Goal: Information Seeking & Learning: Learn about a topic

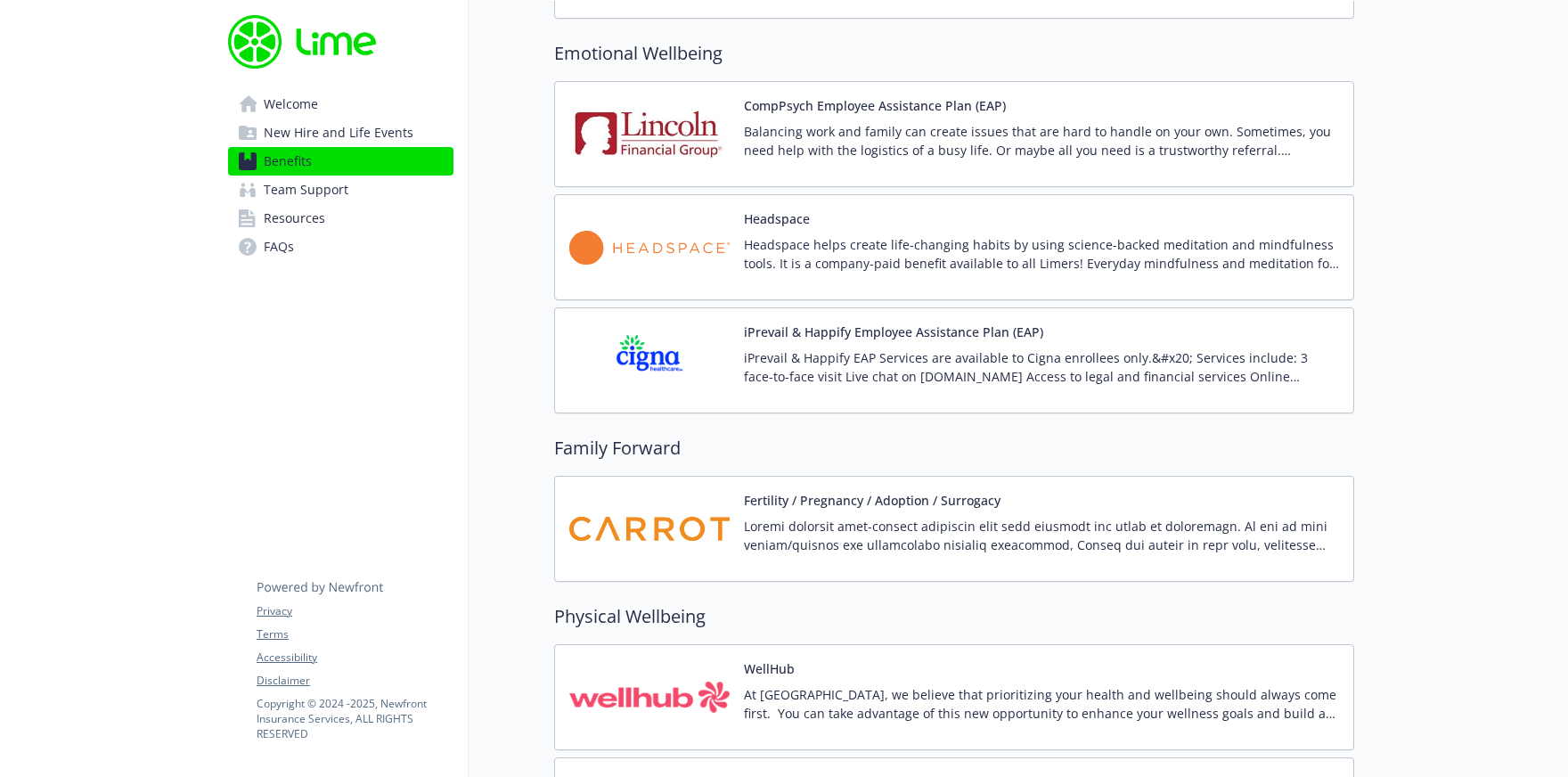
scroll to position [3883, 0]
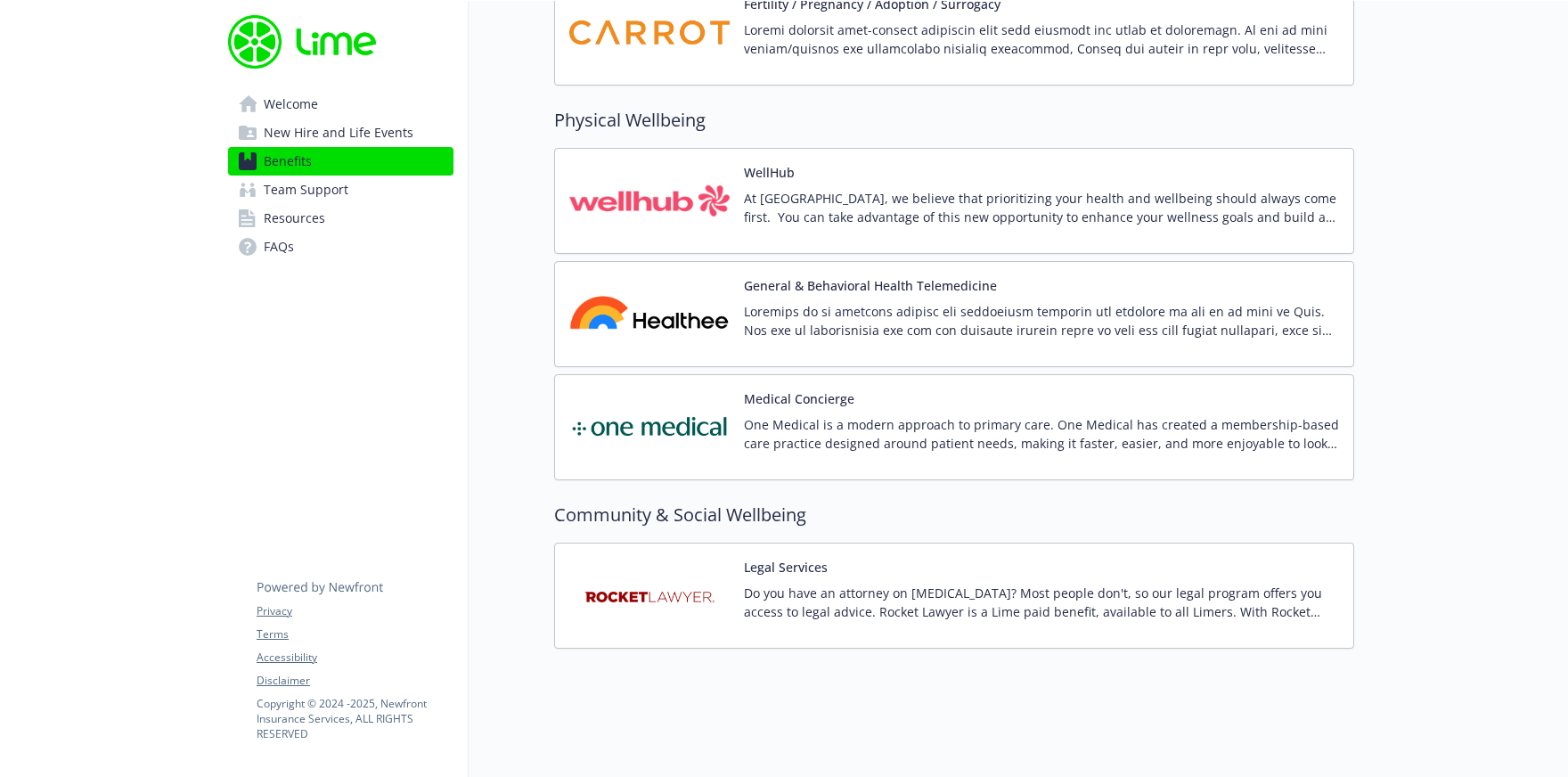
click at [711, 221] on img at bounding box center [650, 201] width 161 height 75
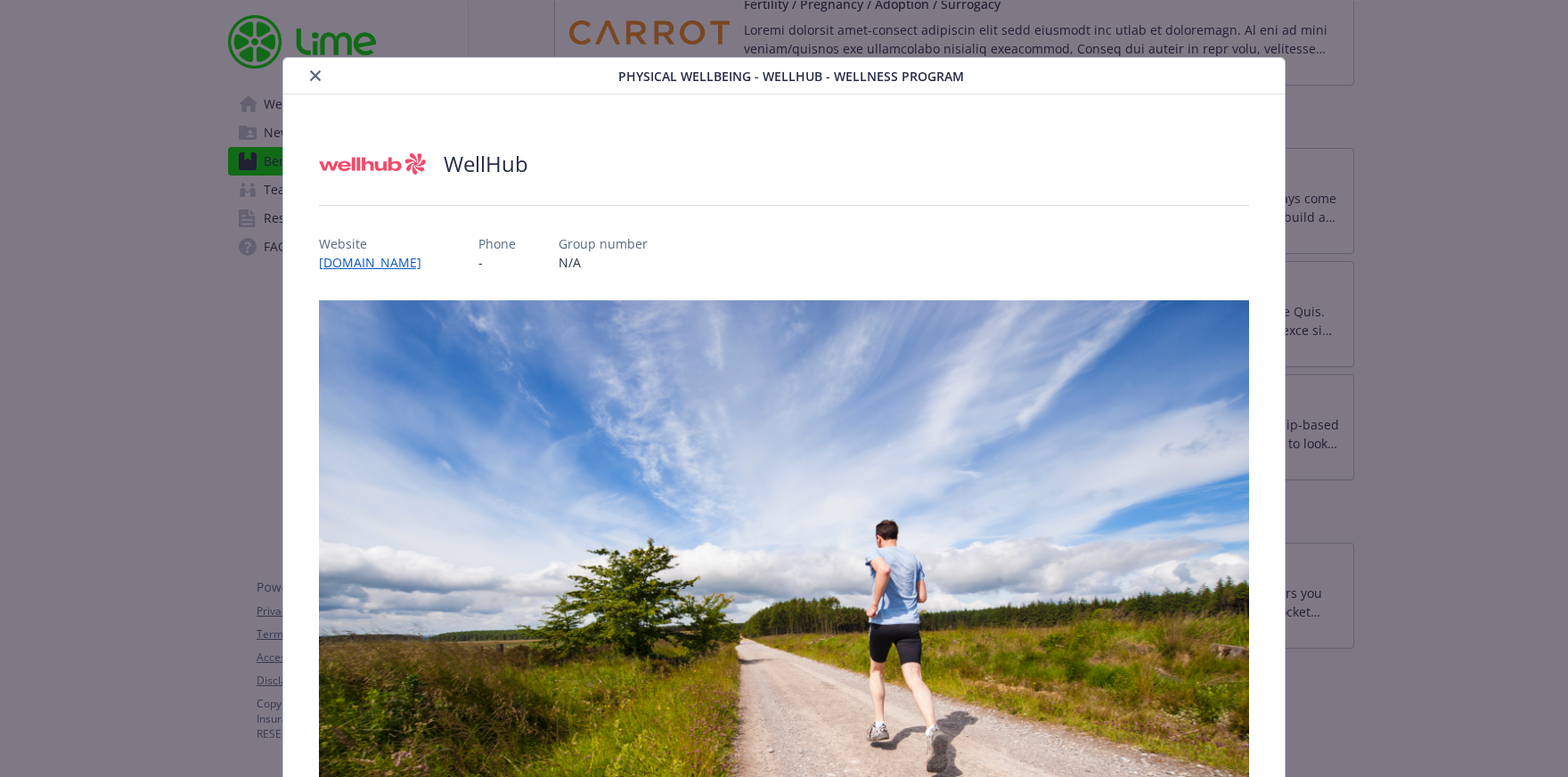
scroll to position [511, 0]
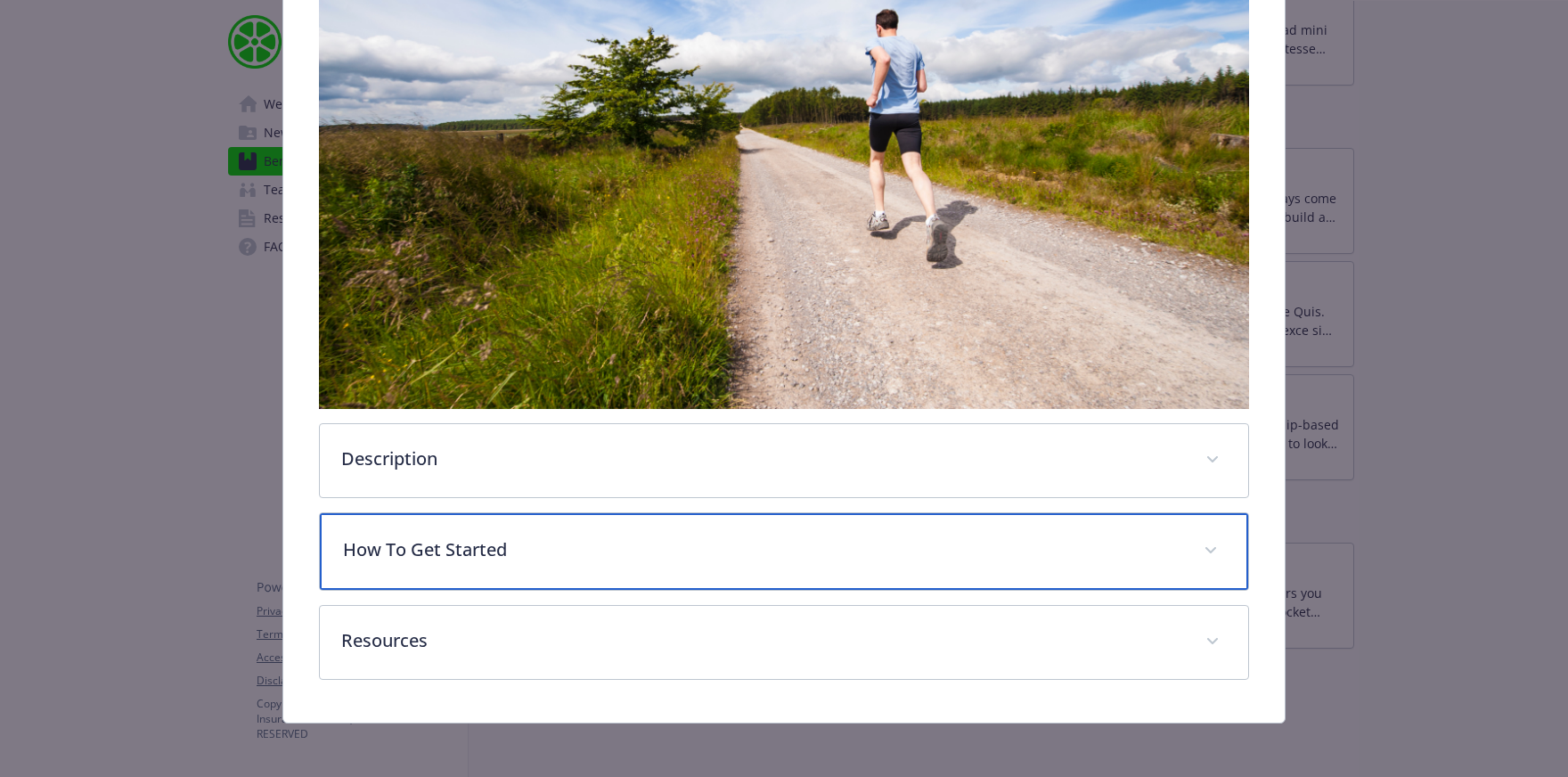
click at [537, 561] on p "How To Get Started" at bounding box center [762, 549] width 840 height 26
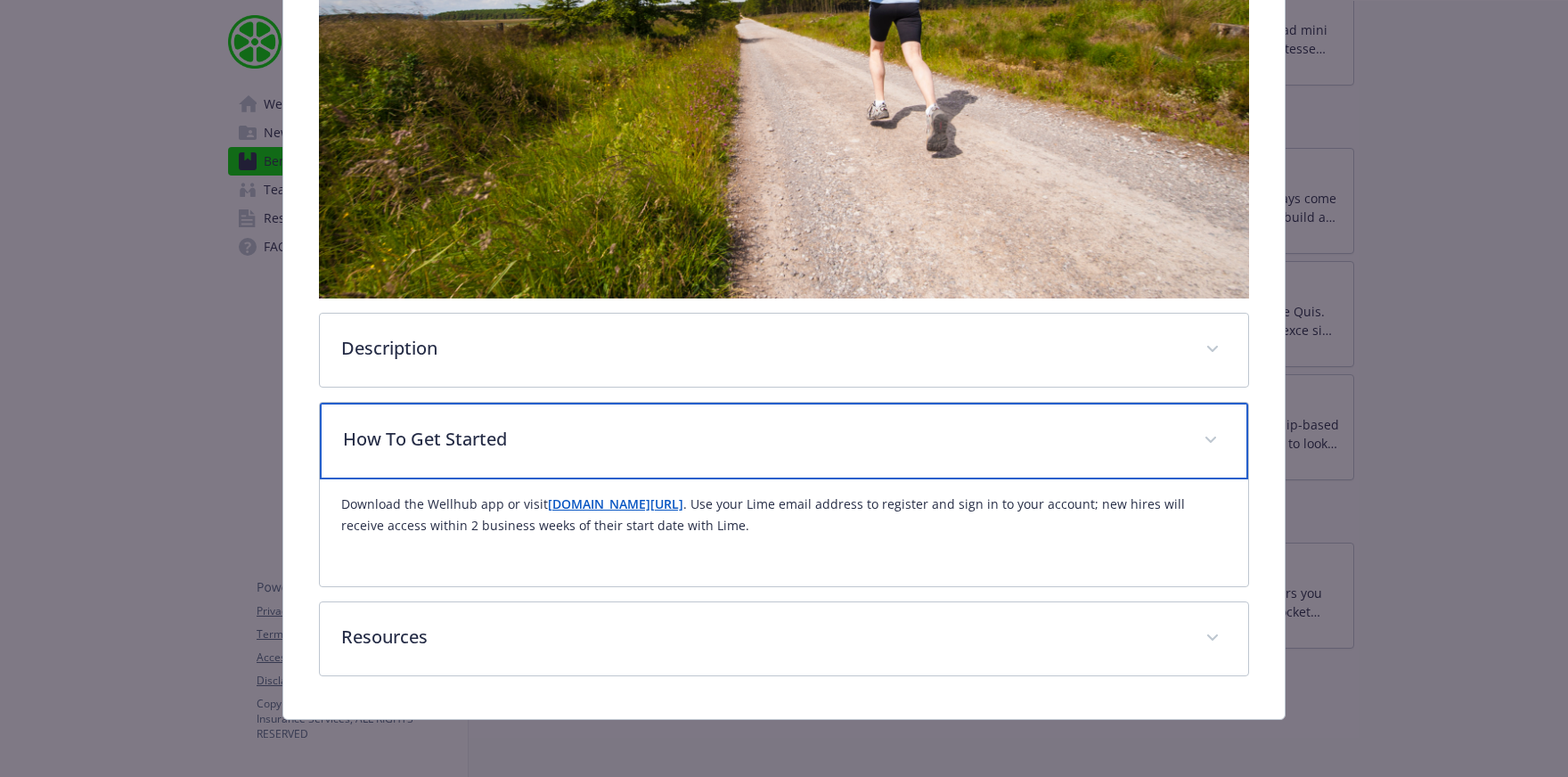
scroll to position [621, 0]
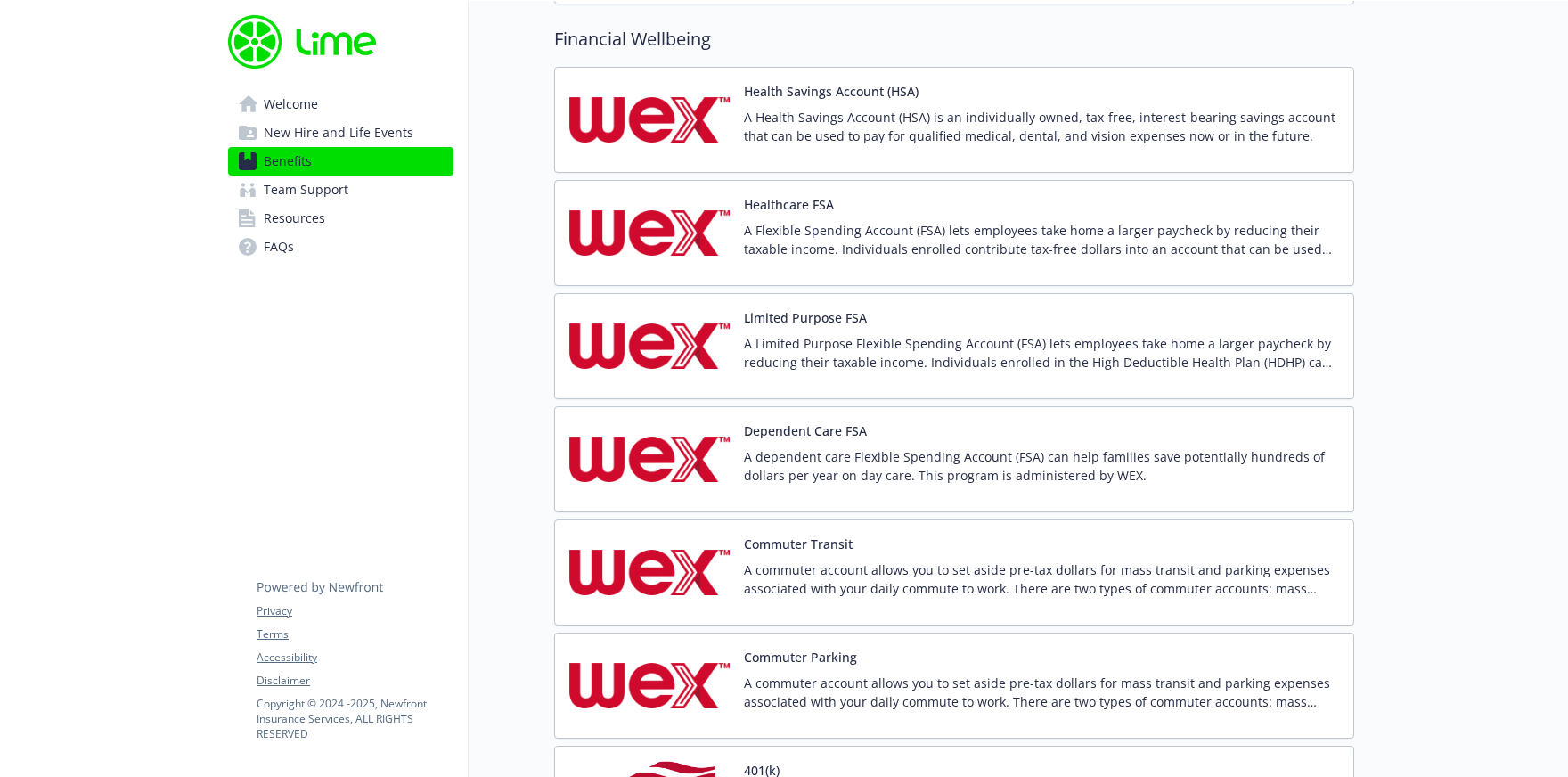
scroll to position [2300, 0]
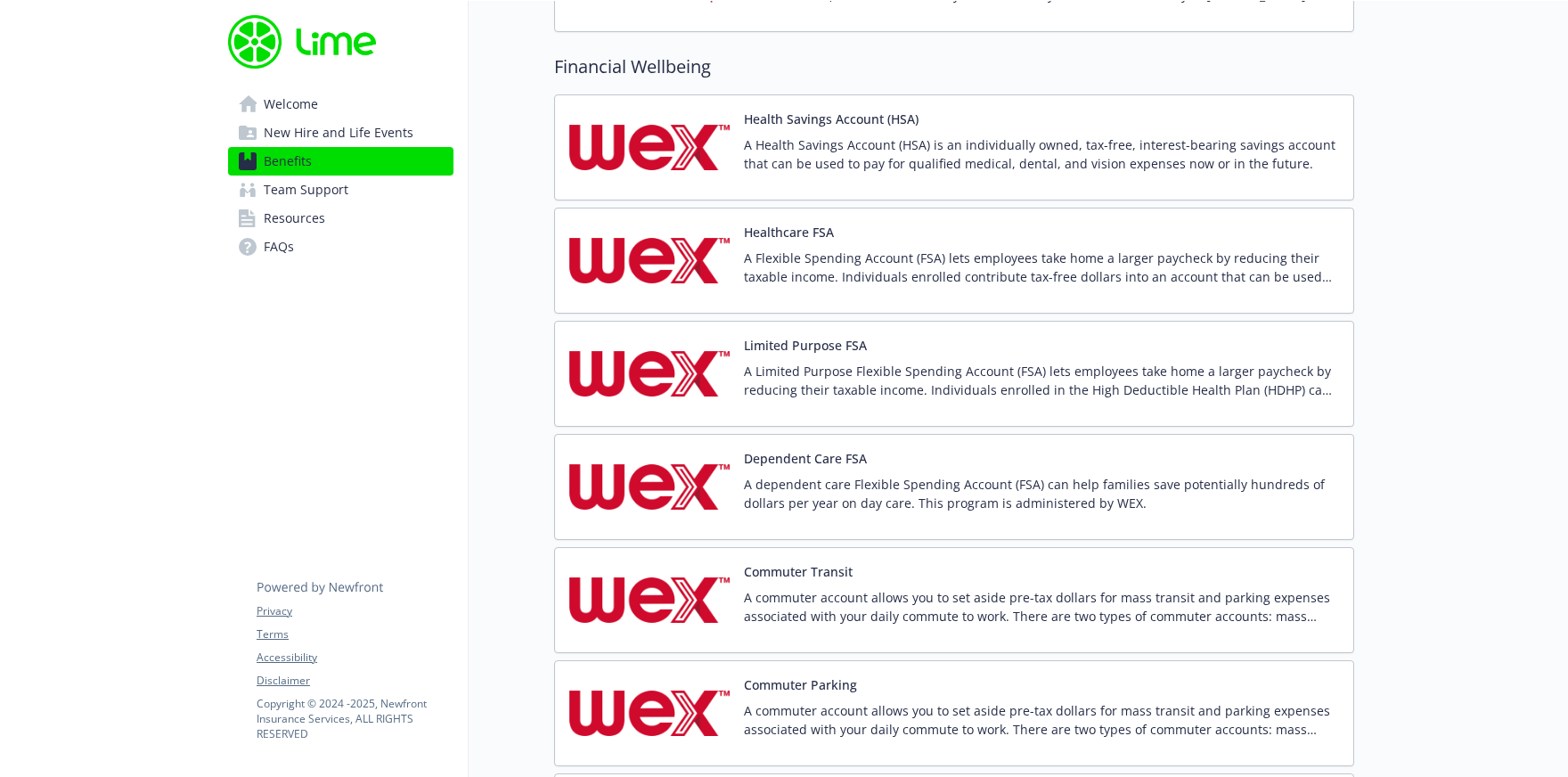
click at [926, 164] on p "A Health Savings Account (HSA) is an individually owned, tax-free, interest-bea…" at bounding box center [1041, 154] width 595 height 37
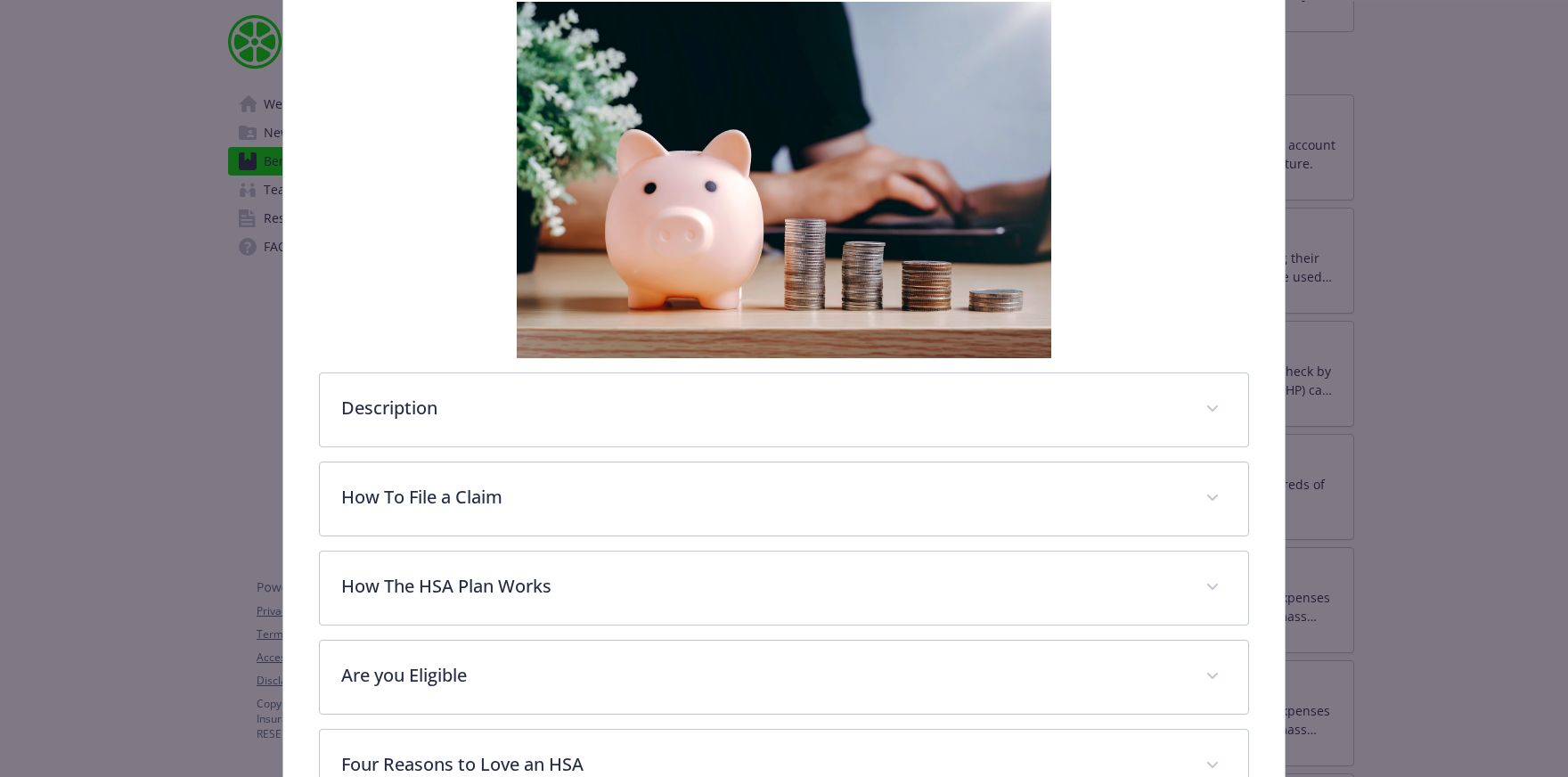
scroll to position [515, 0]
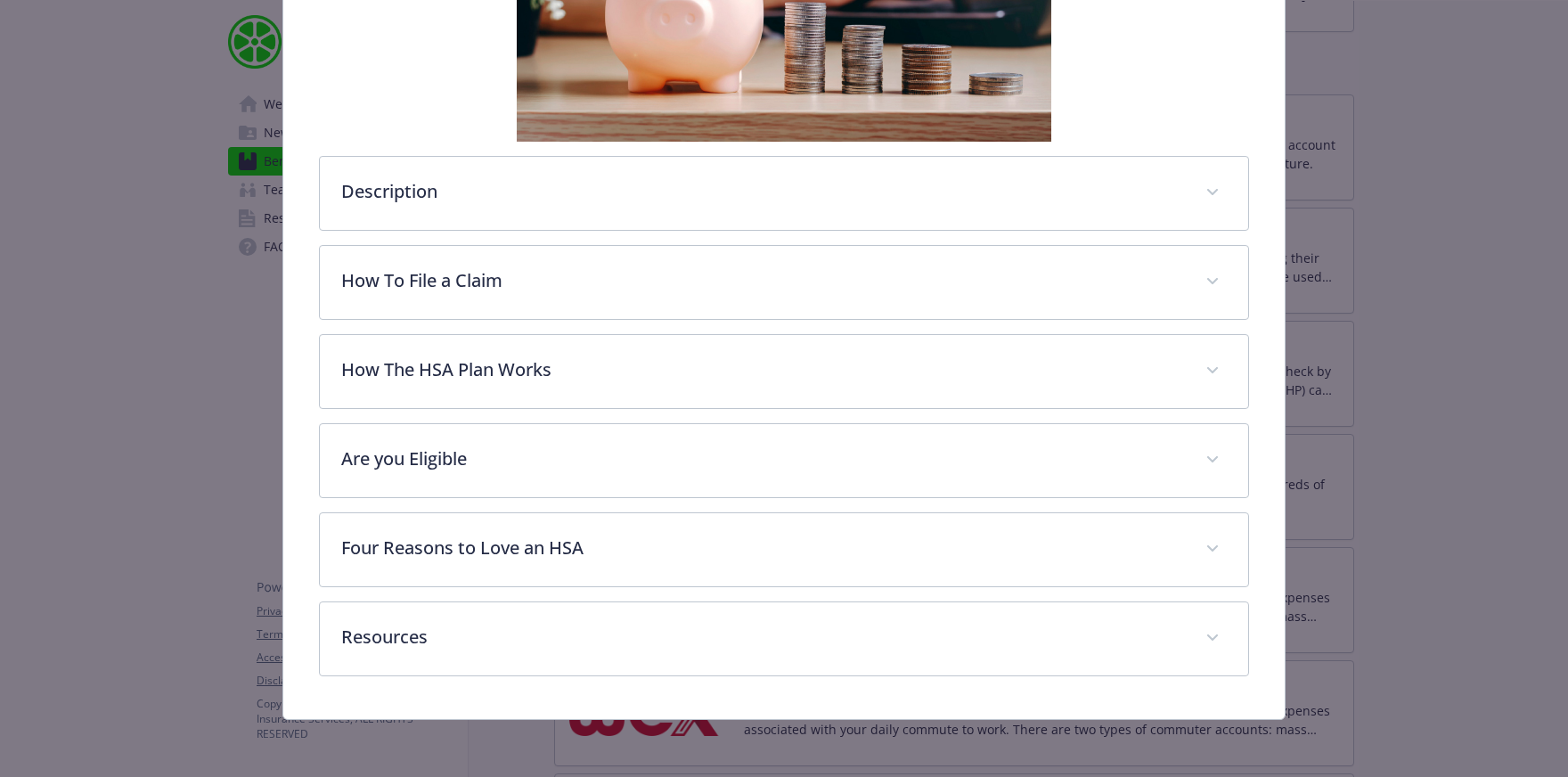
click at [766, 232] on div "Description A Health Savings Account (HSA) is an individually owned, tax-free, …" at bounding box center [784, 231] width 930 height 891
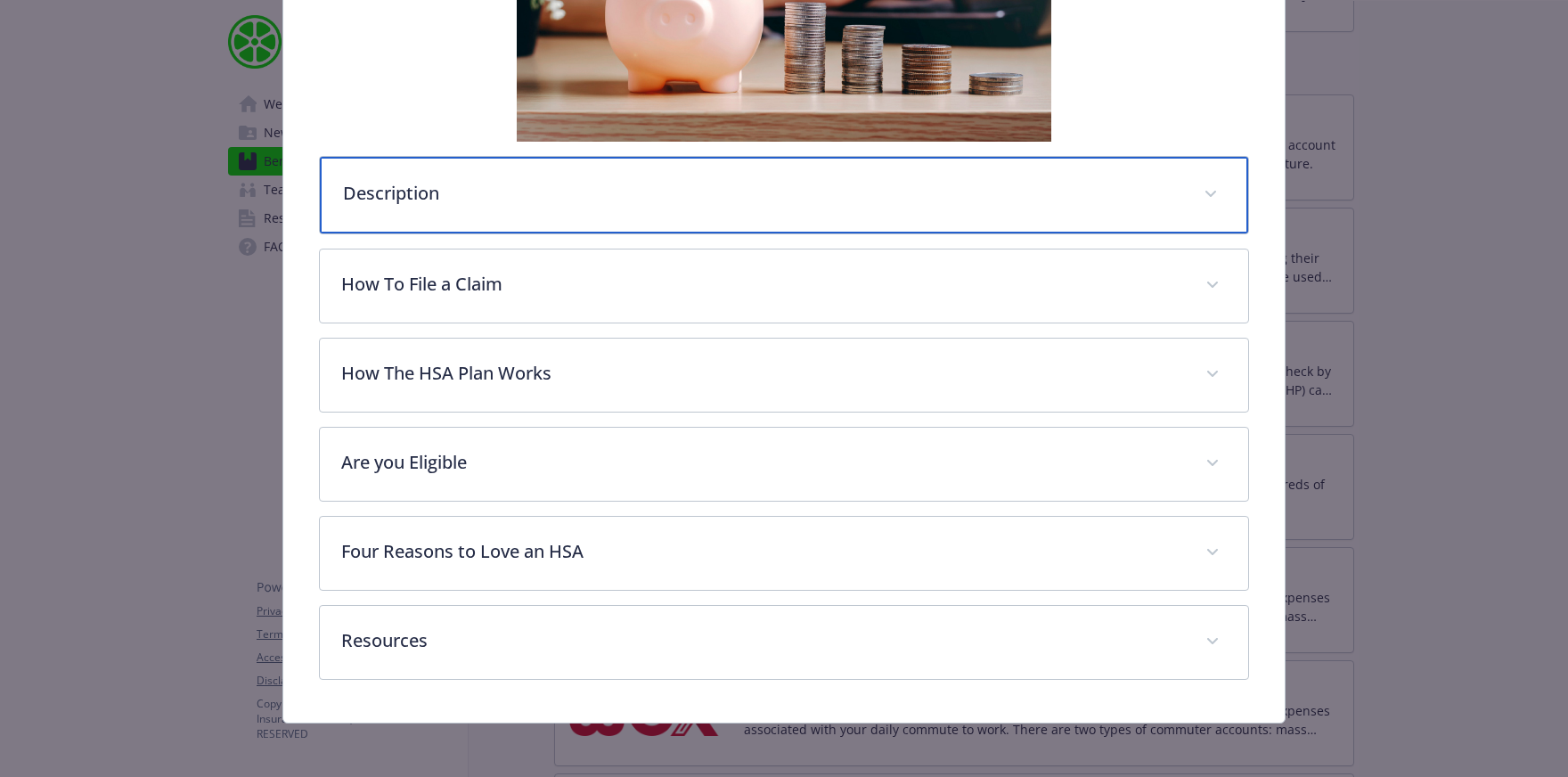
click at [773, 214] on div "Description" at bounding box center [784, 195] width 929 height 76
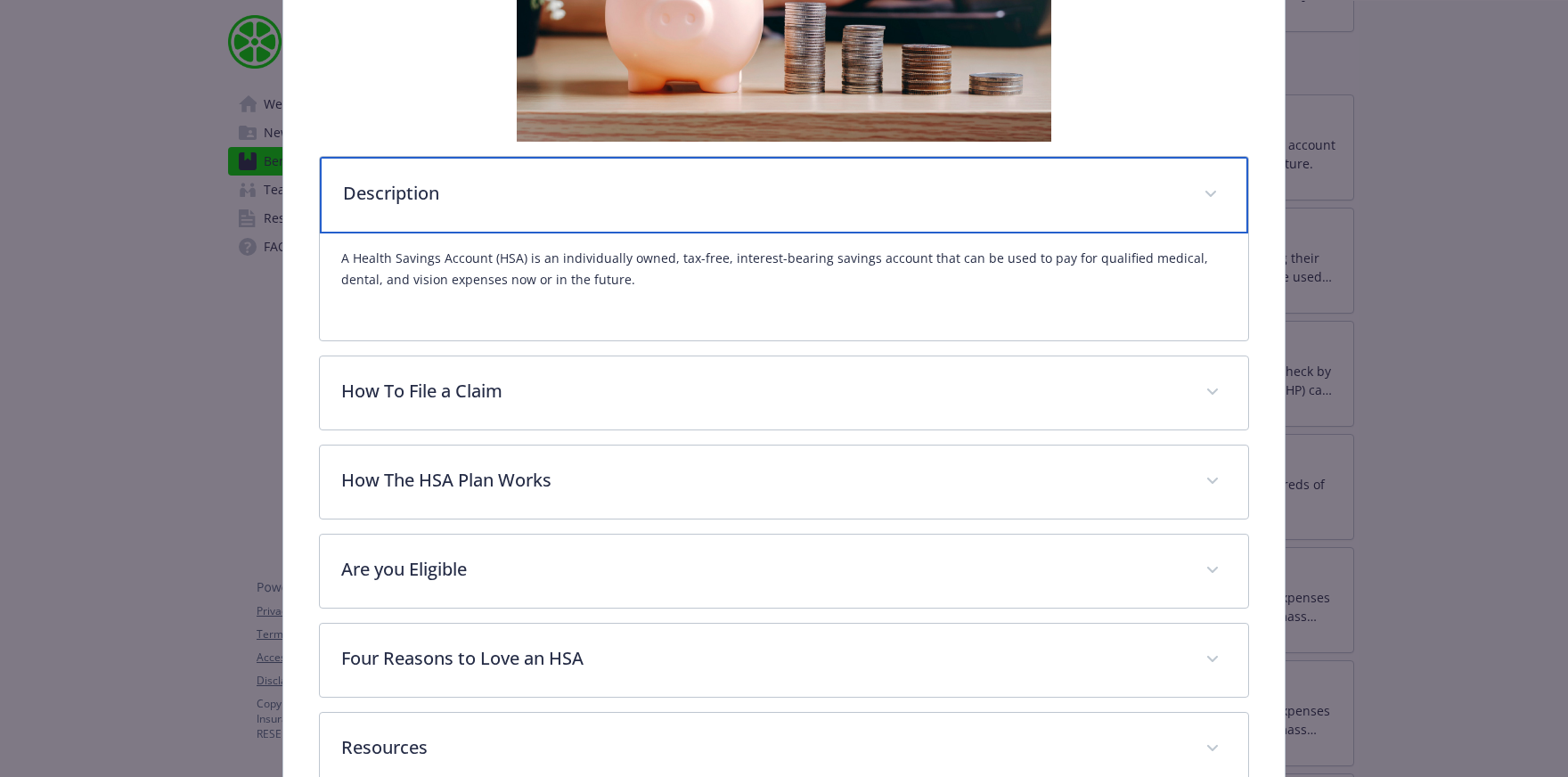
scroll to position [625, 0]
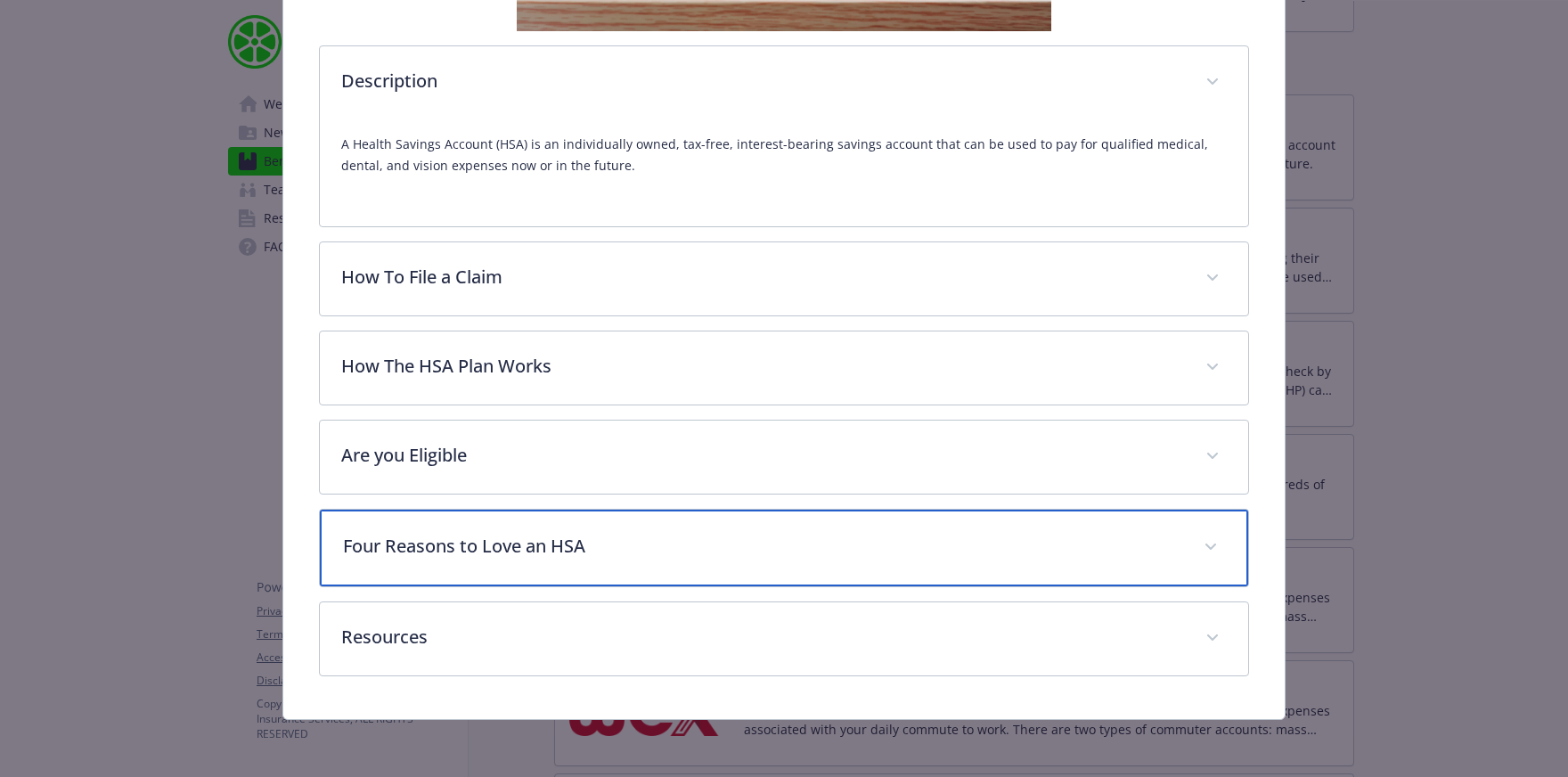
click at [652, 574] on div "Four Reasons to Love an HSA" at bounding box center [784, 548] width 929 height 76
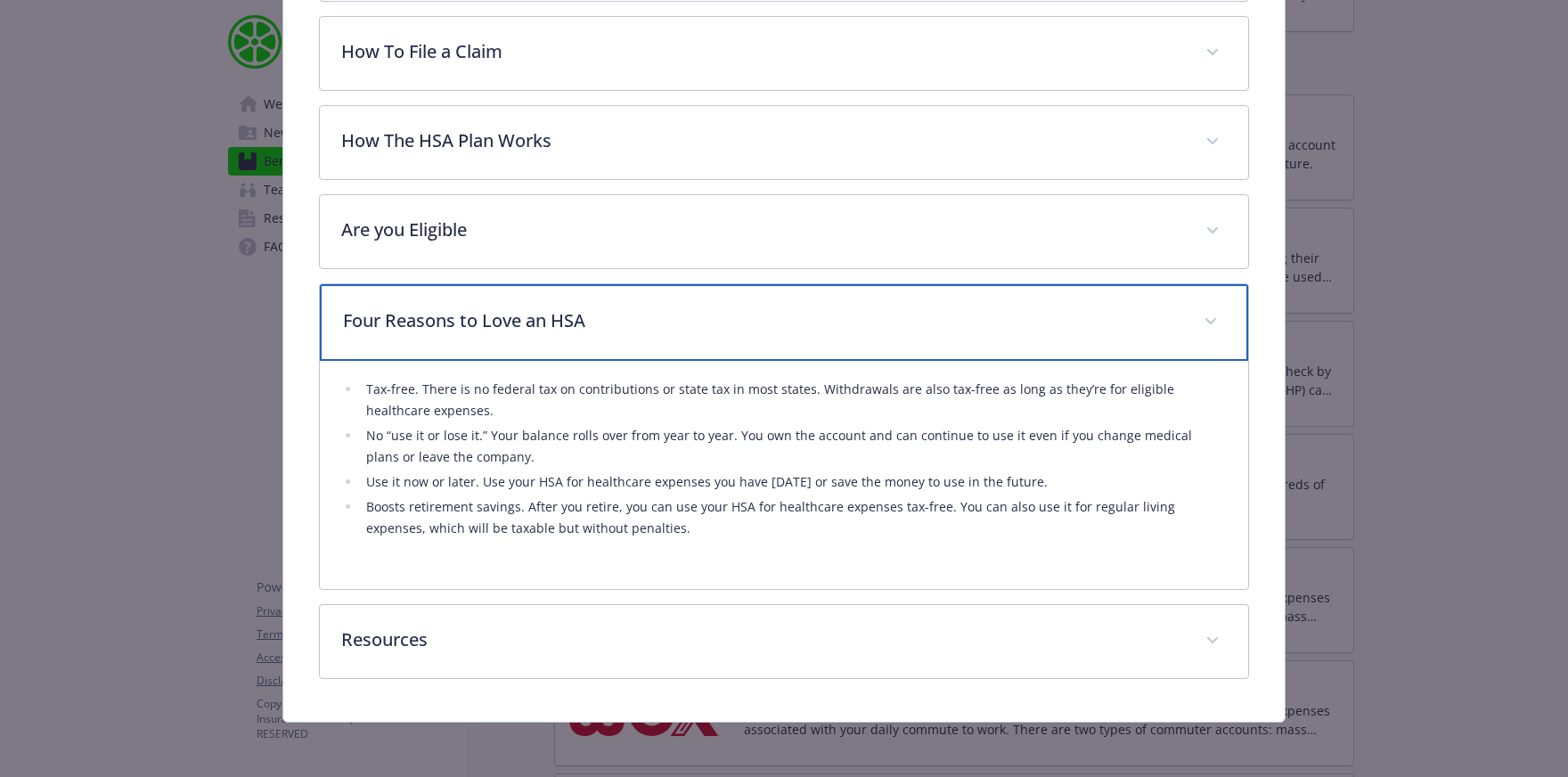
scroll to position [0, 0]
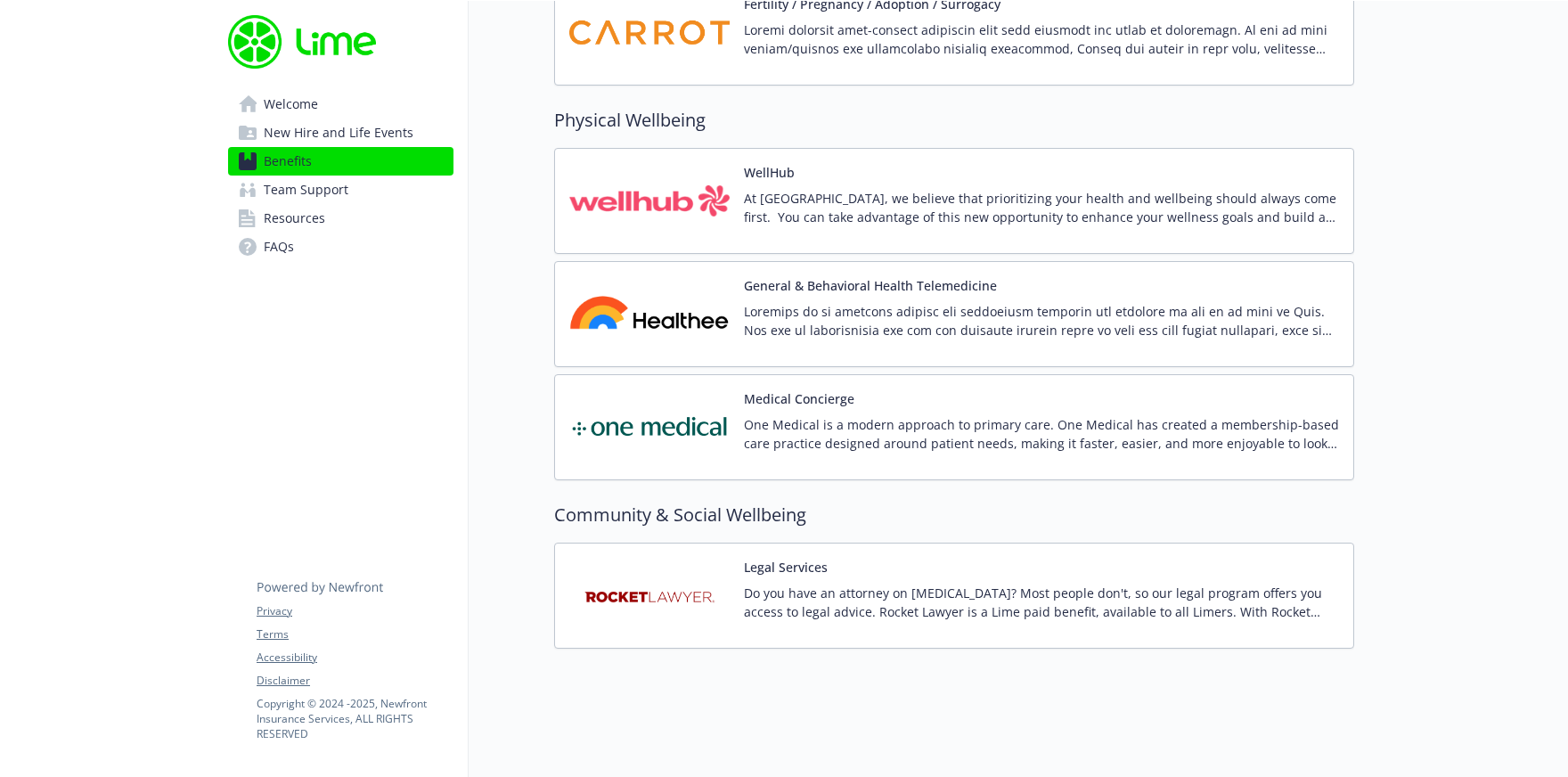
click at [1054, 313] on p at bounding box center [1041, 321] width 595 height 37
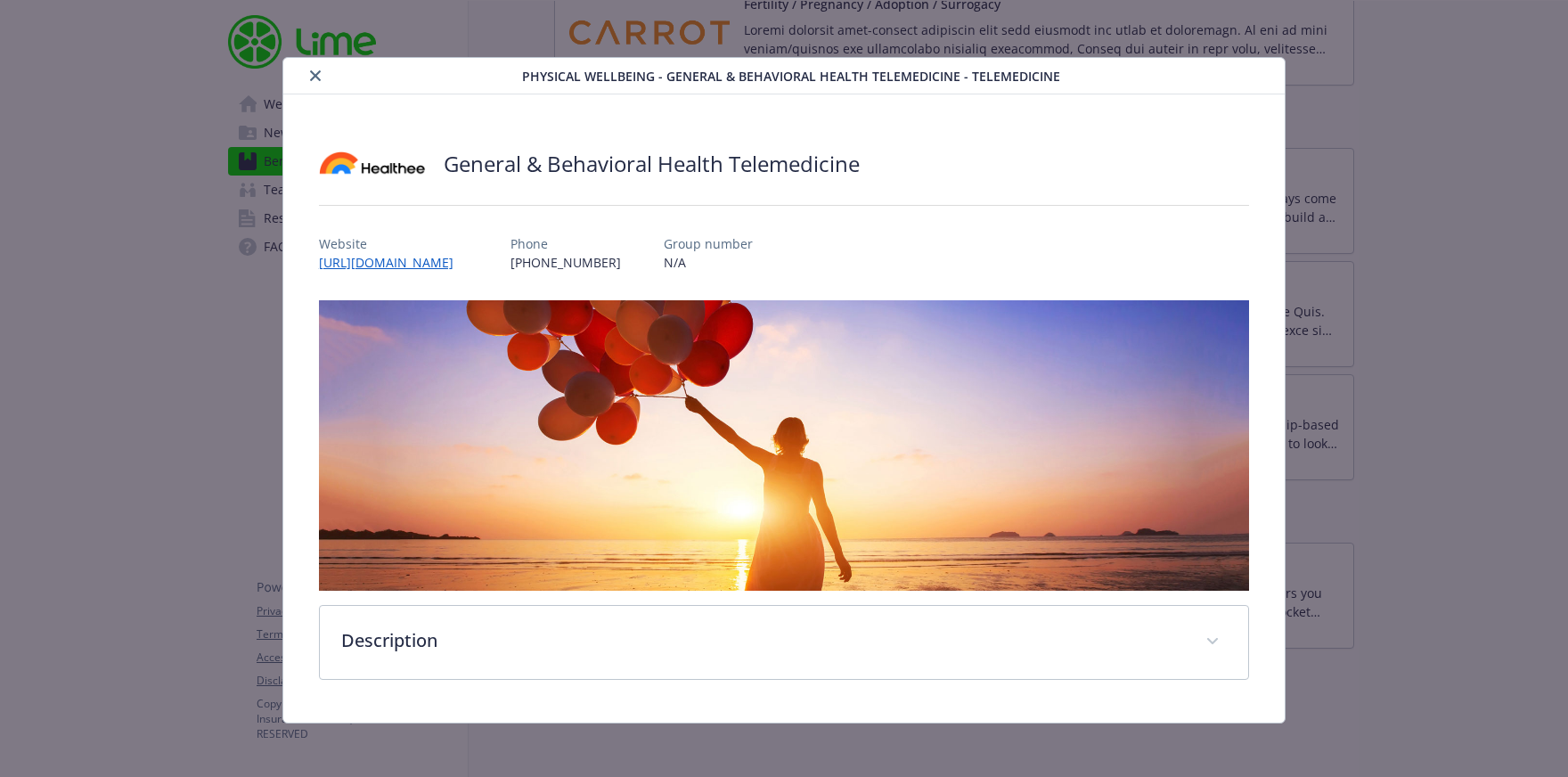
scroll to position [4, 0]
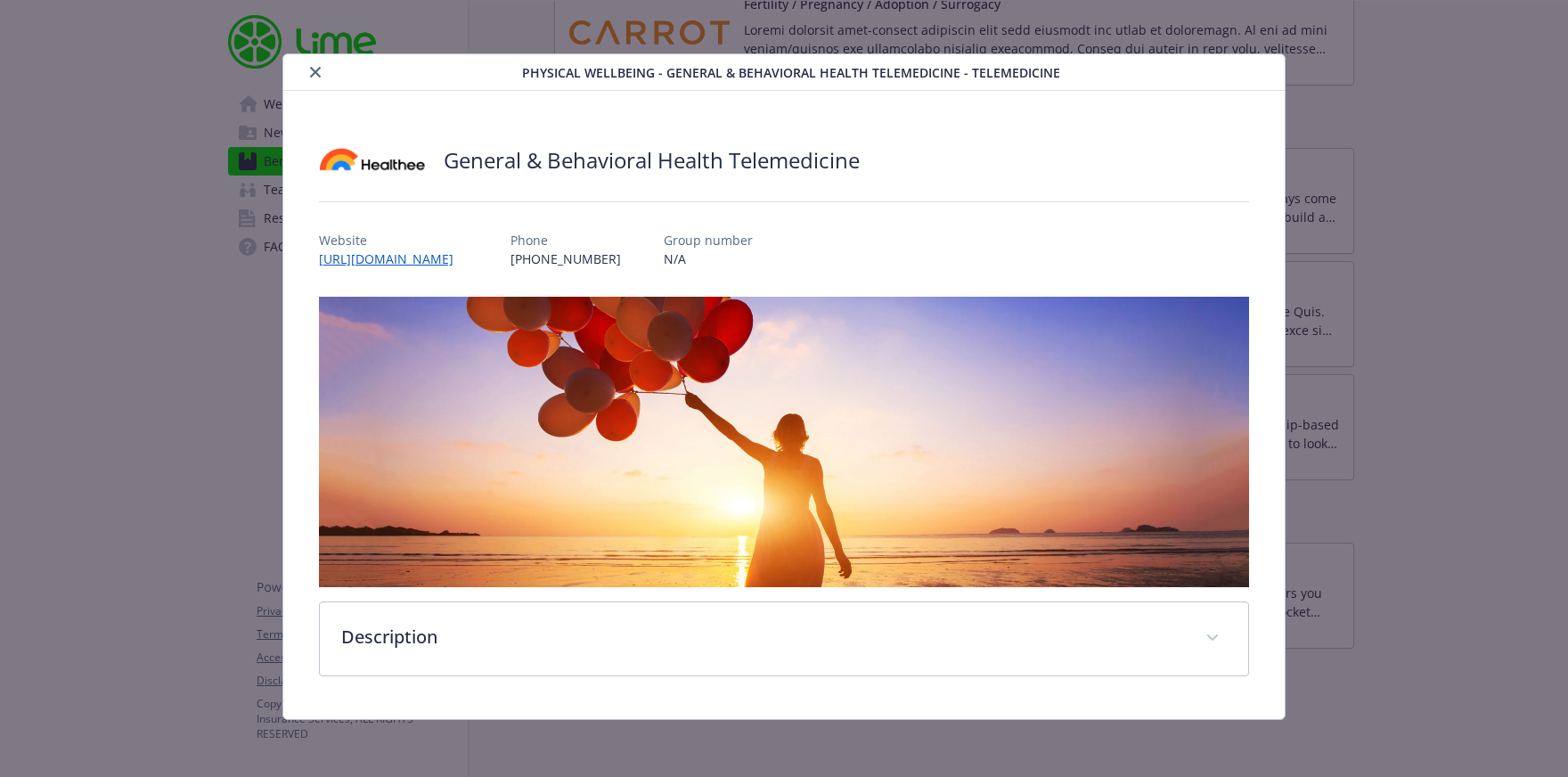
click at [720, 685] on div "General & Behavioral Health Telemedicine Website [URL][DOMAIN_NAME] Phone [PHON…" at bounding box center [783, 405] width 1001 height 628
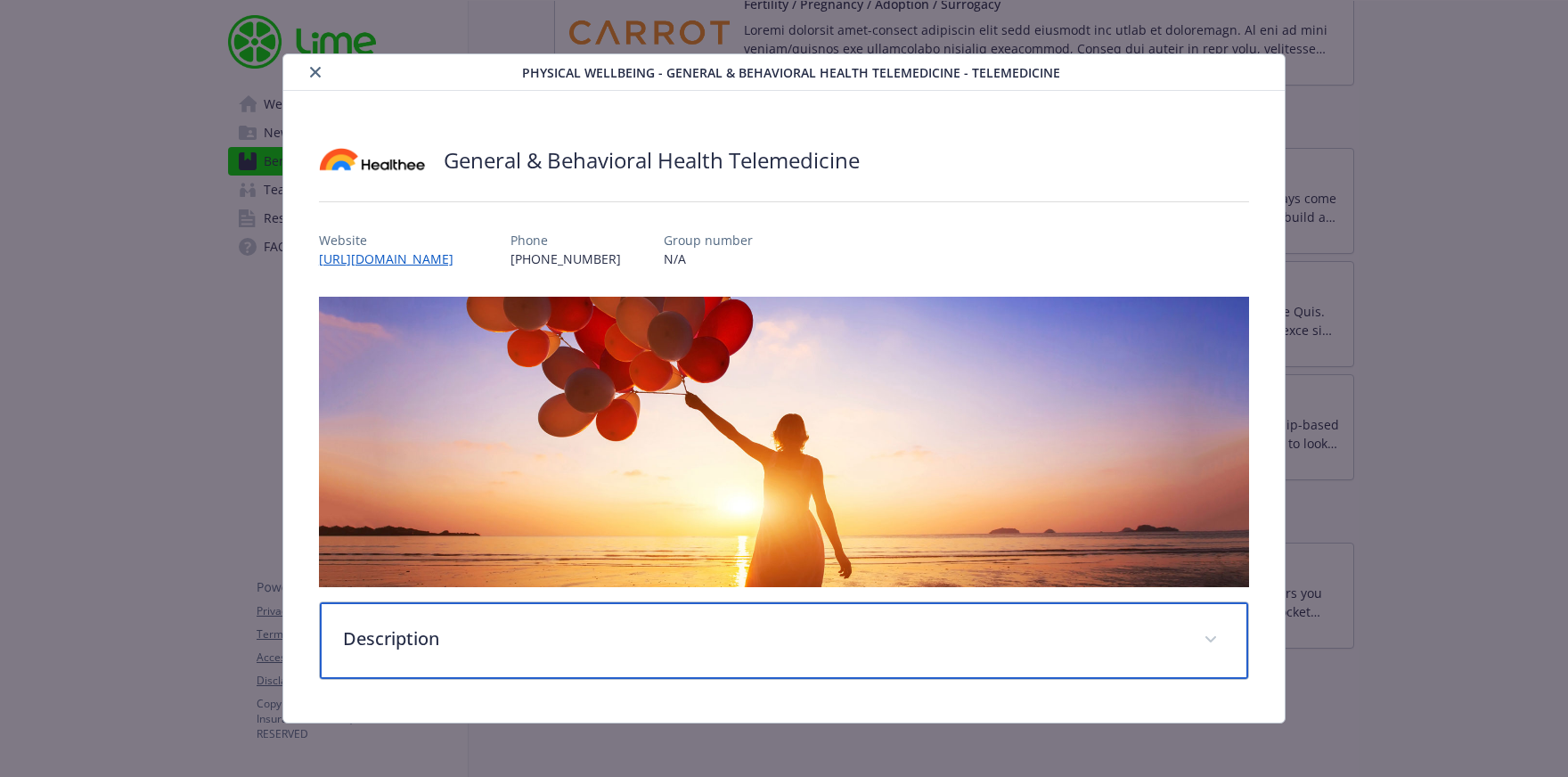
click at [734, 660] on div "Description" at bounding box center [784, 640] width 929 height 76
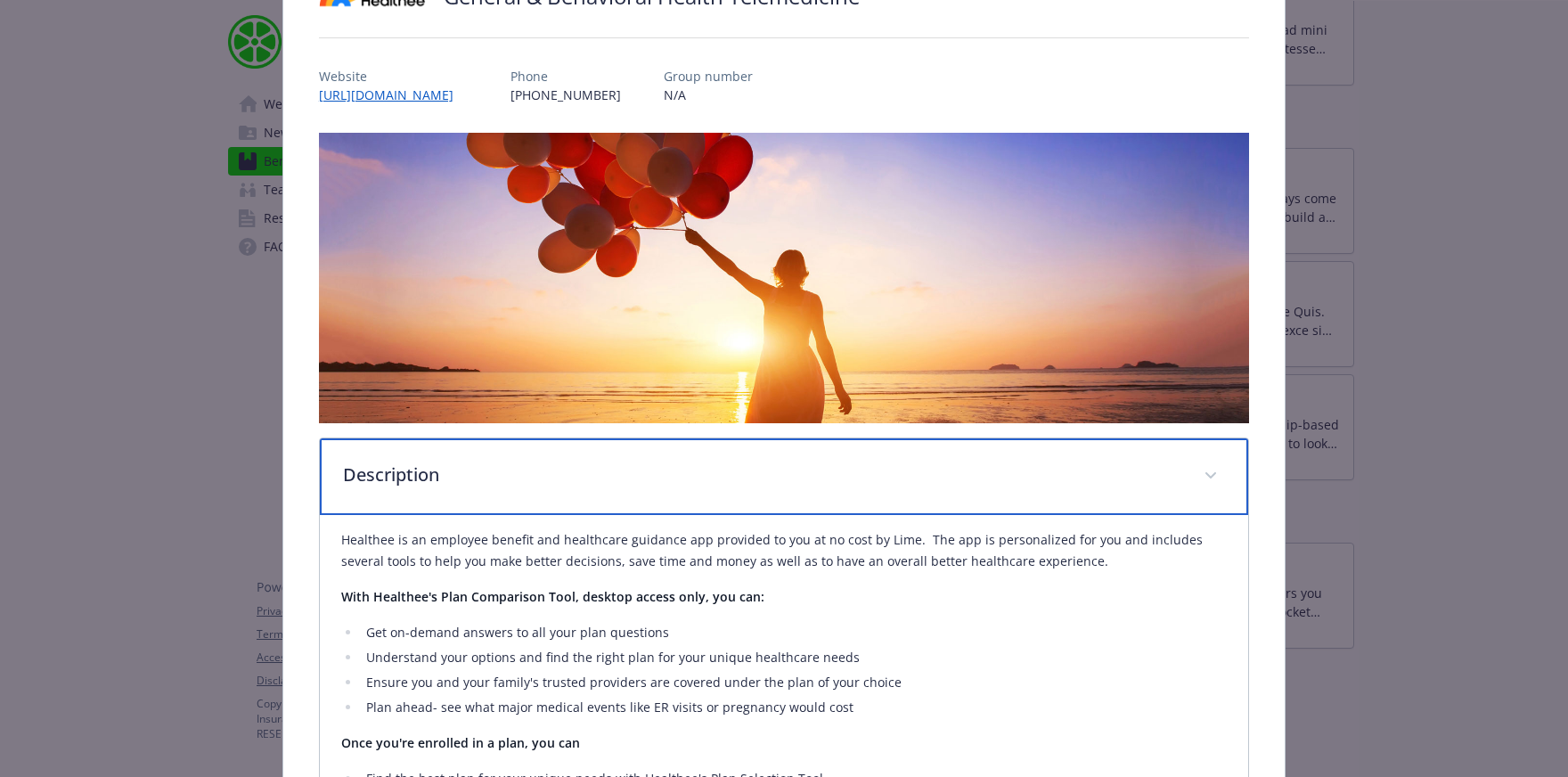
scroll to position [0, 0]
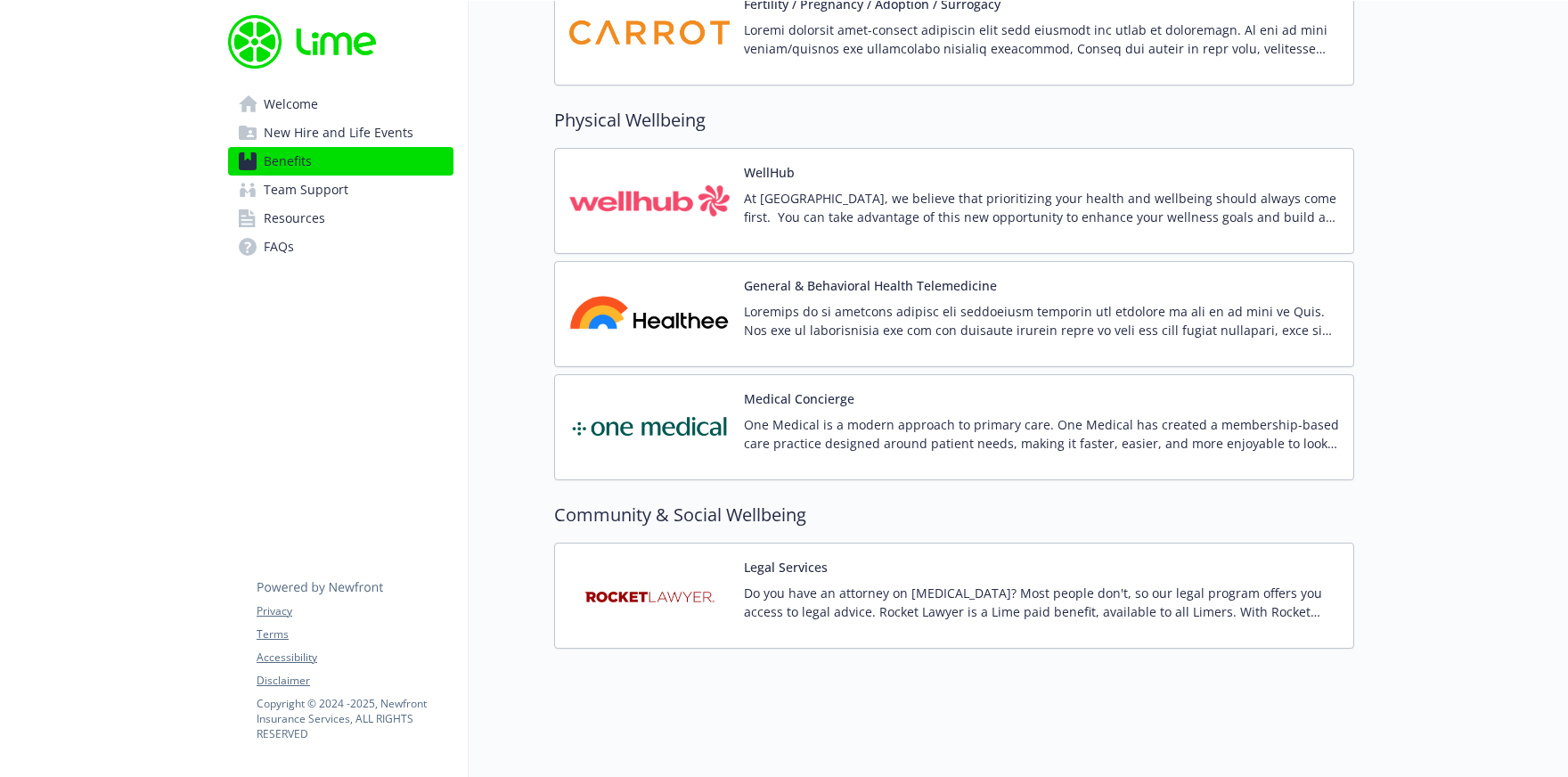
click at [961, 194] on p "At [GEOGRAPHIC_DATA], we believe that prioritizing your health and wellbeing sh…" at bounding box center [1041, 207] width 595 height 37
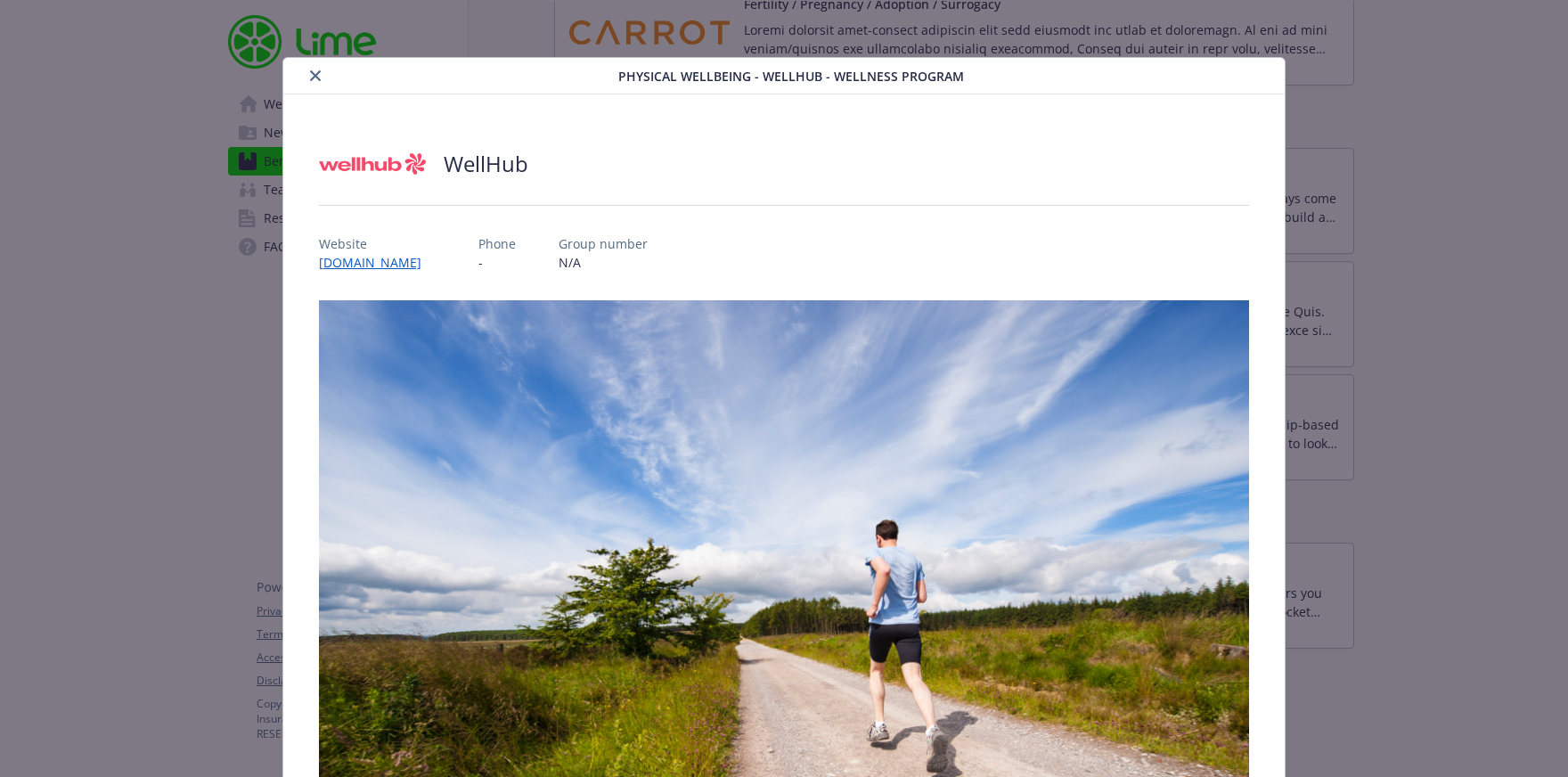
scroll to position [511, 0]
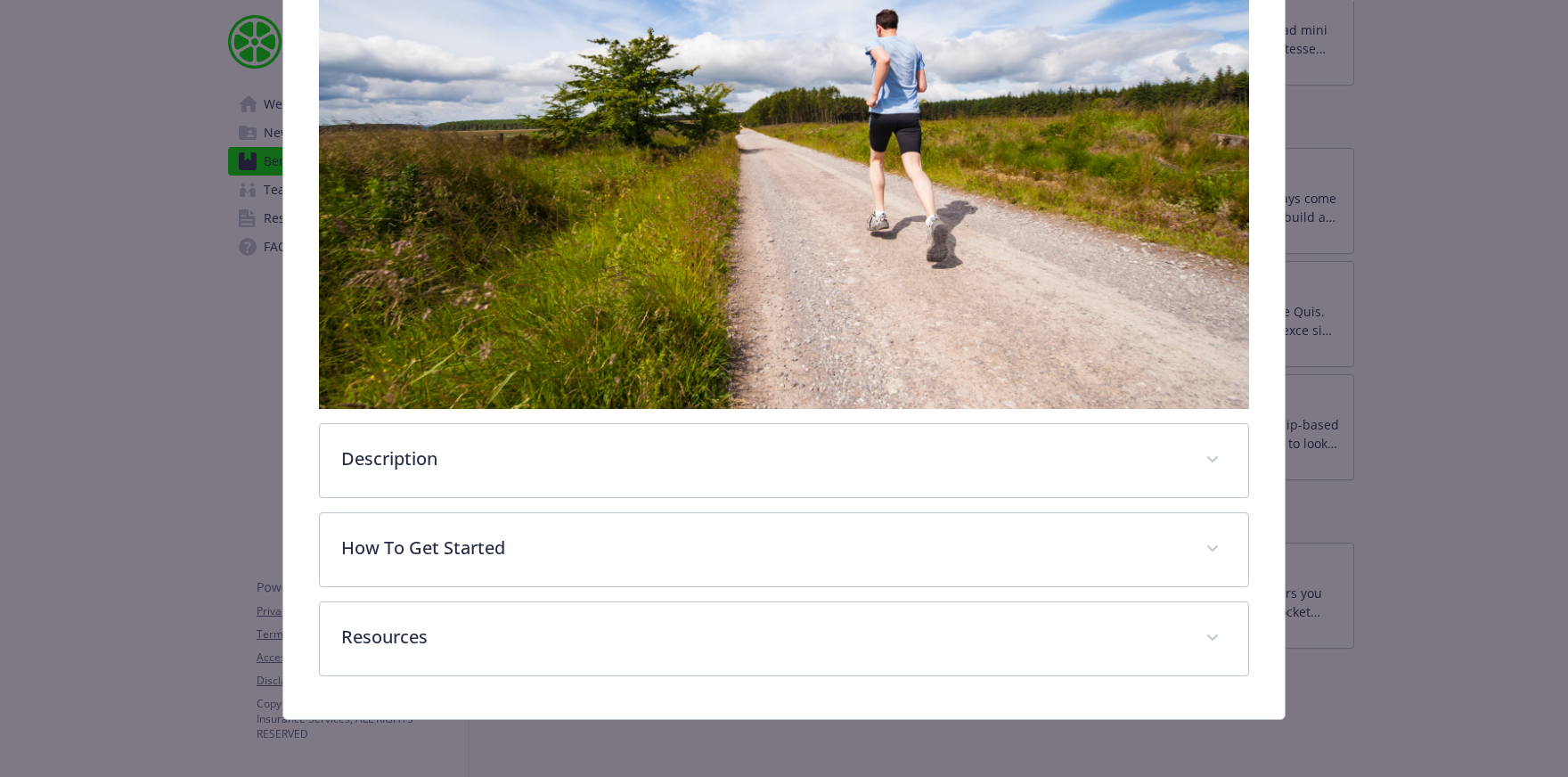
click at [730, 675] on div "Resources Wellhub Flyer.pdf" at bounding box center [784, 638] width 930 height 74
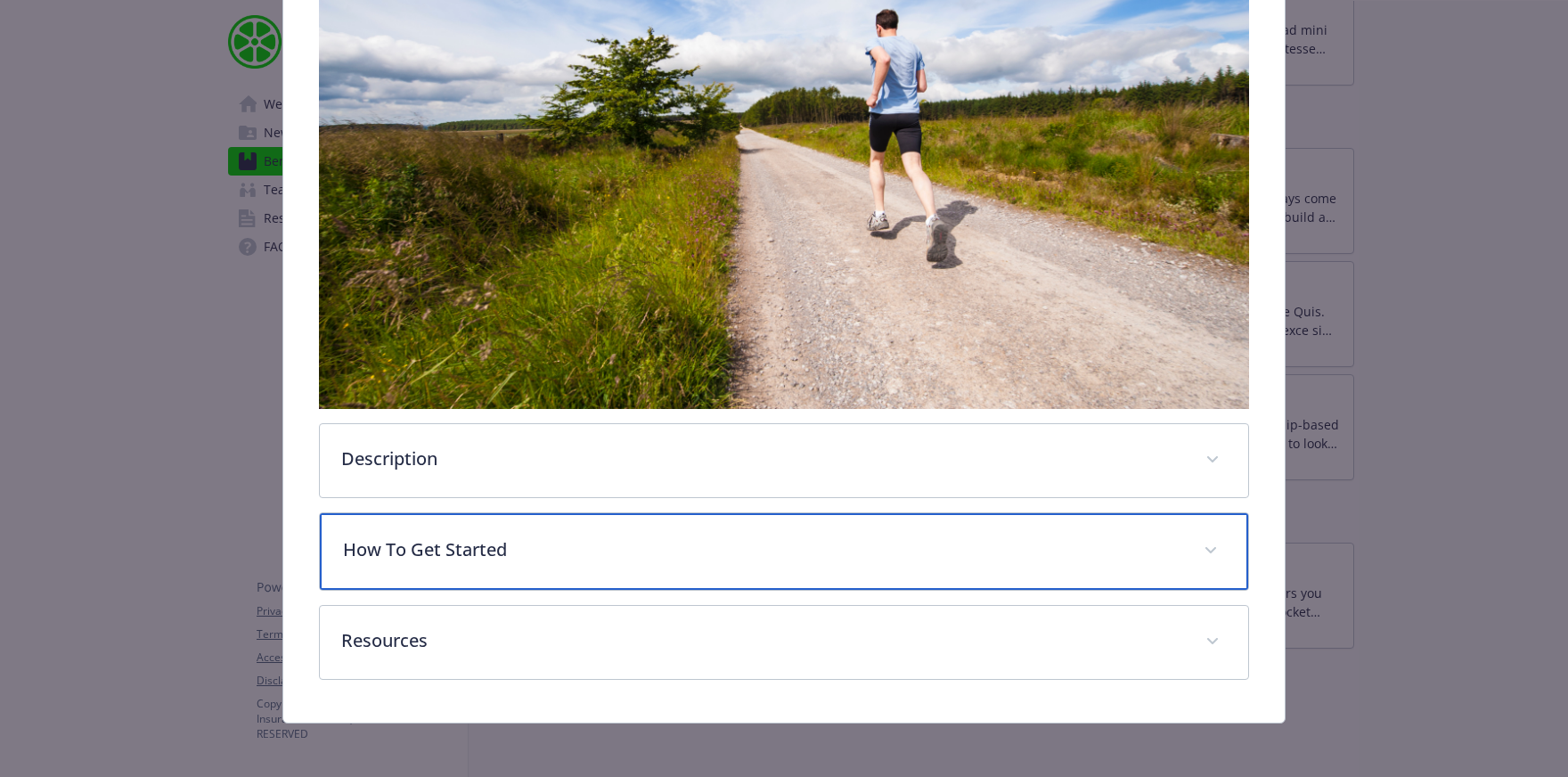
click at [776, 561] on p "How To Get Started" at bounding box center [762, 549] width 840 height 26
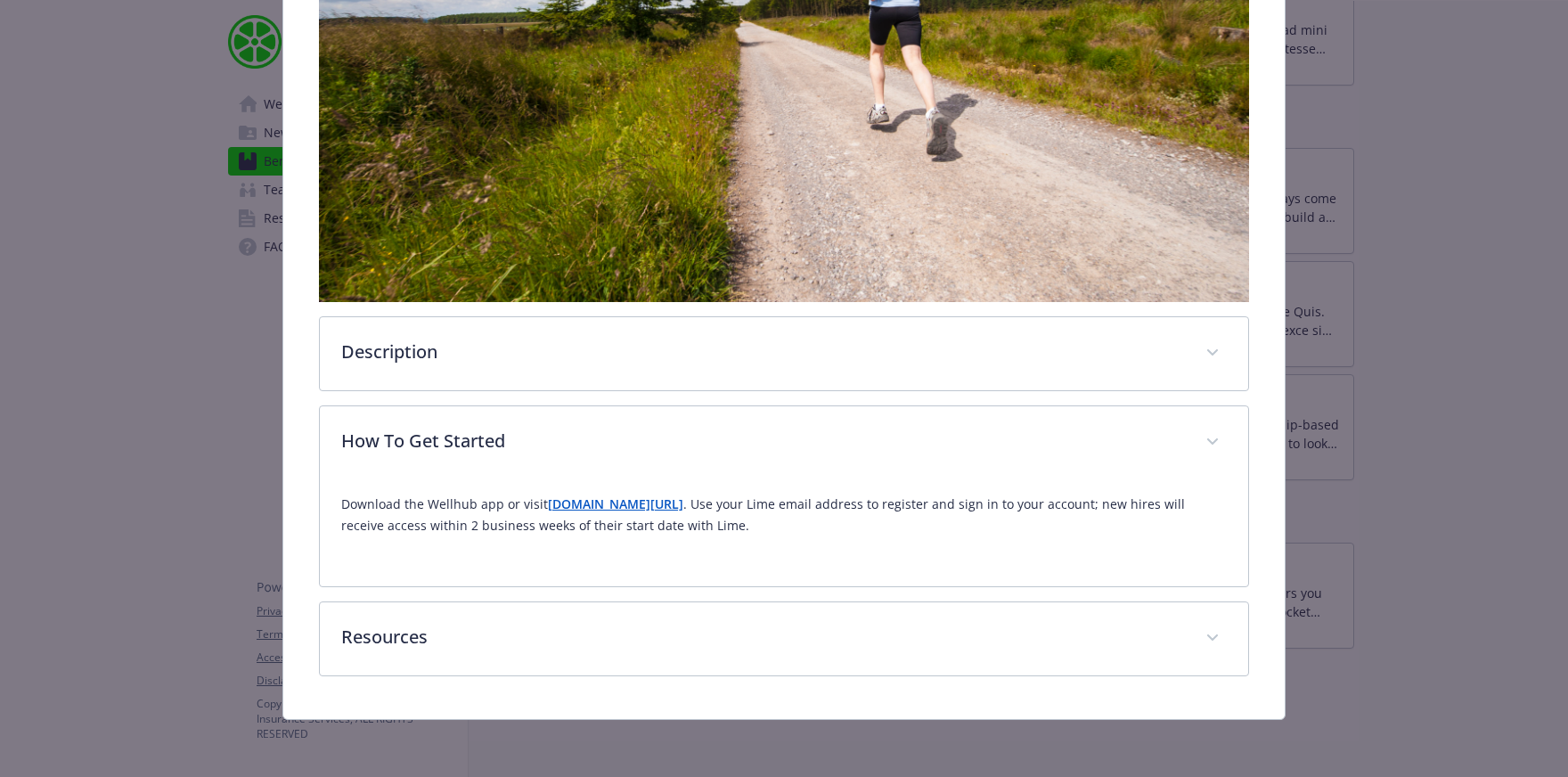
scroll to position [617, 0]
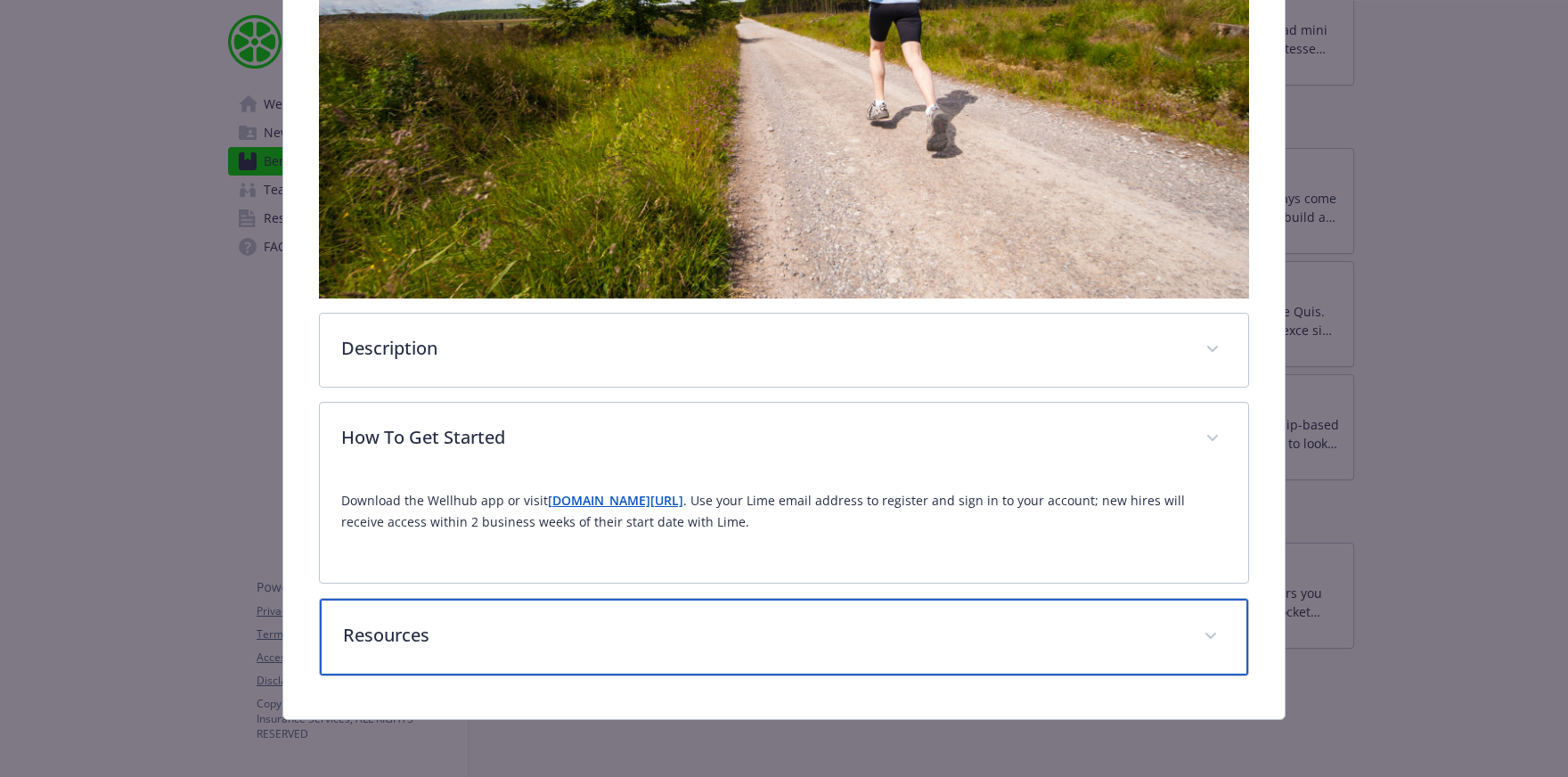
click at [692, 628] on p "Resources" at bounding box center [762, 634] width 840 height 26
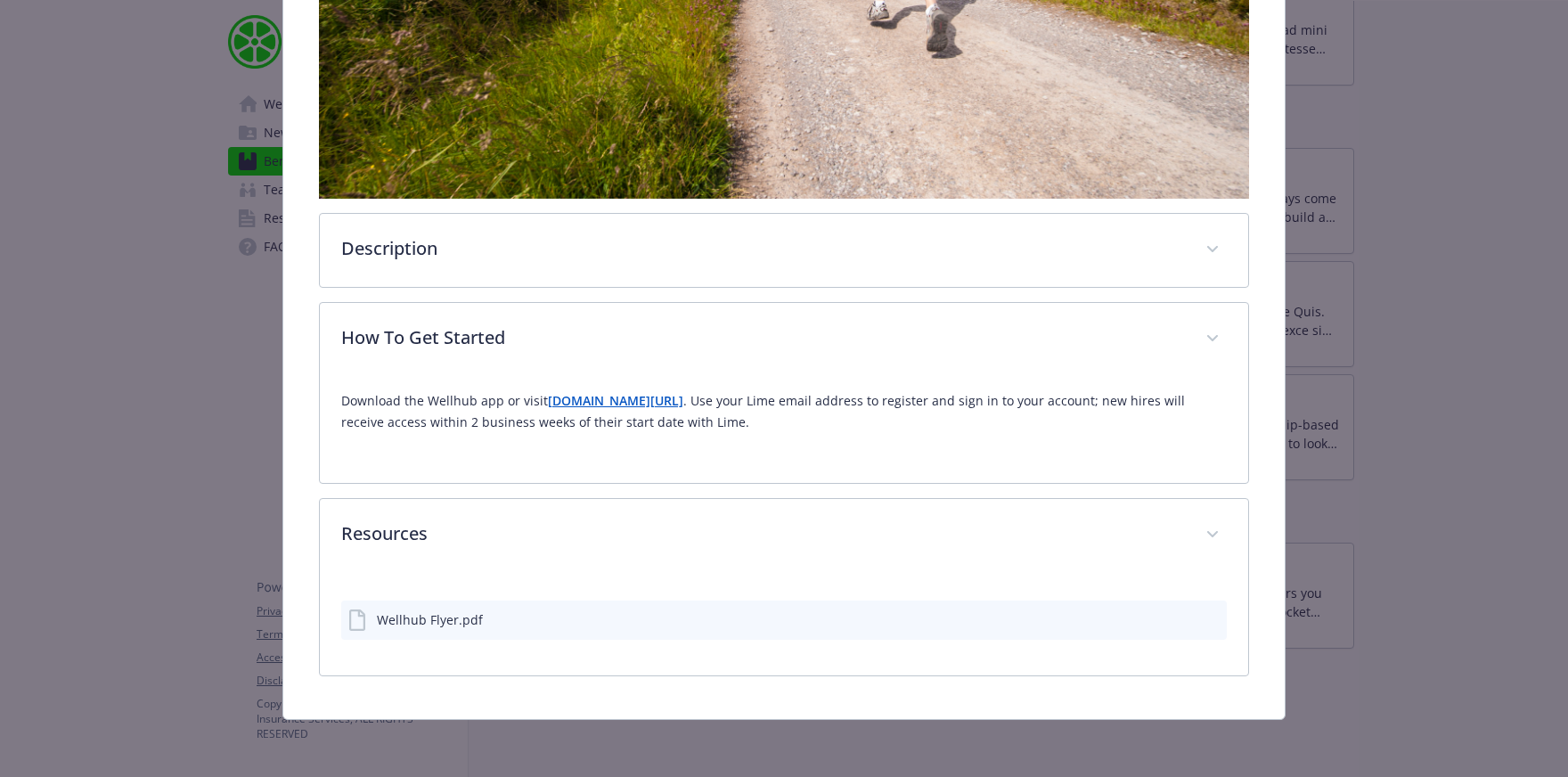
scroll to position [720, 0]
click at [462, 614] on div "Wellhub Flyer.pdf" at bounding box center [430, 619] width 106 height 19
click at [1209, 617] on icon "preview file" at bounding box center [1210, 617] width 16 height 13
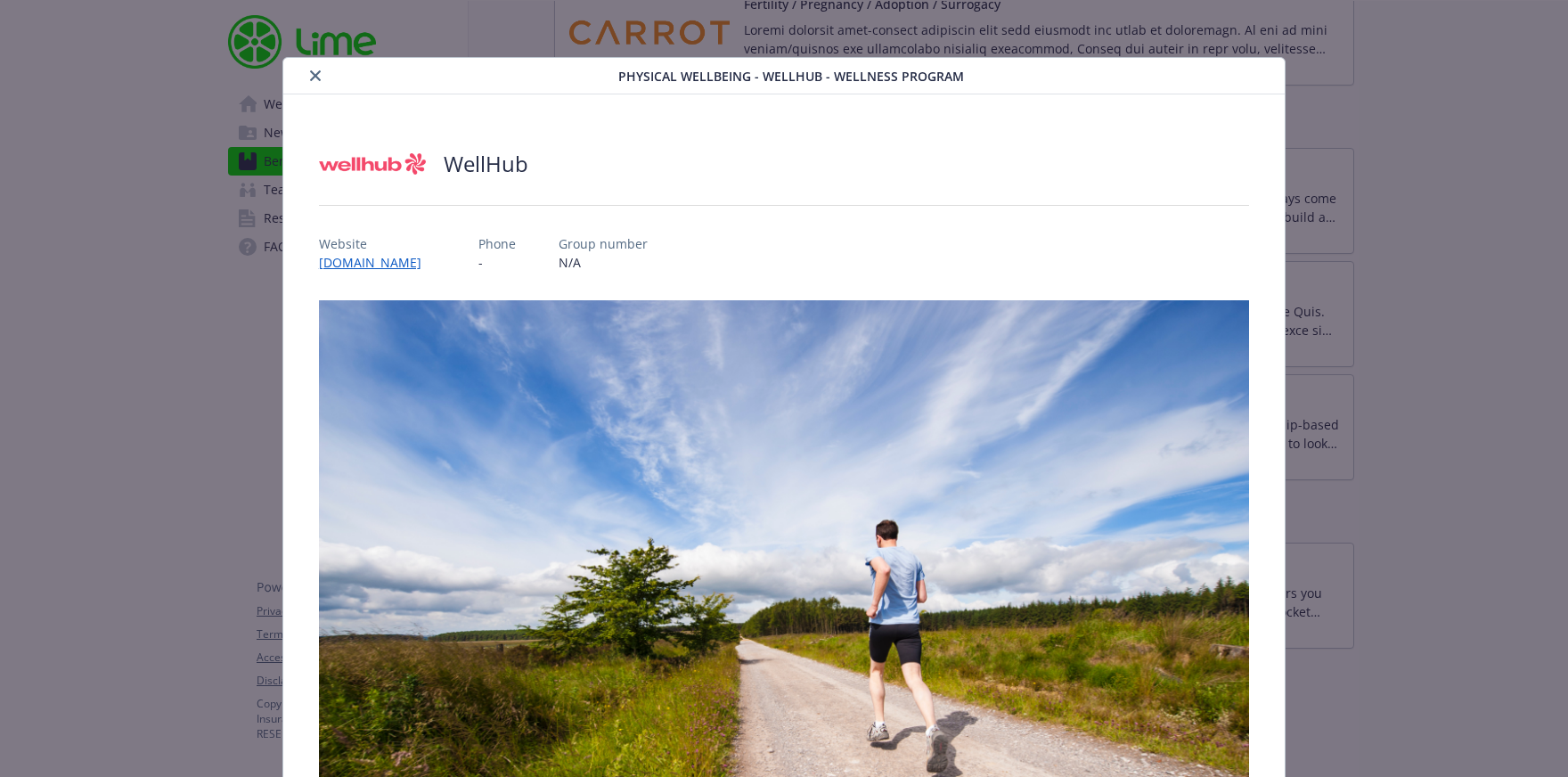
click at [313, 84] on button "close" at bounding box center [315, 75] width 22 height 22
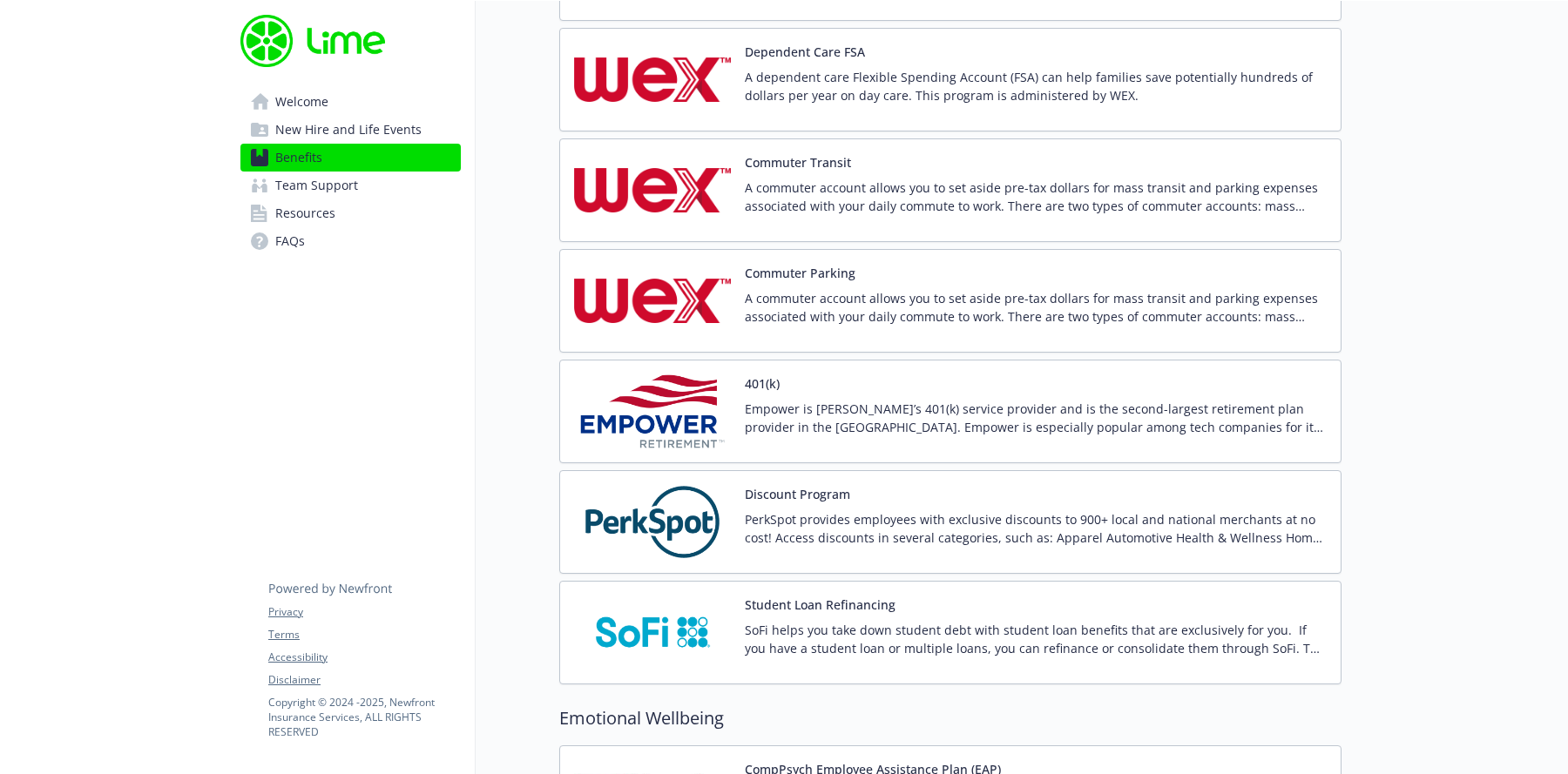
scroll to position [2845, 0]
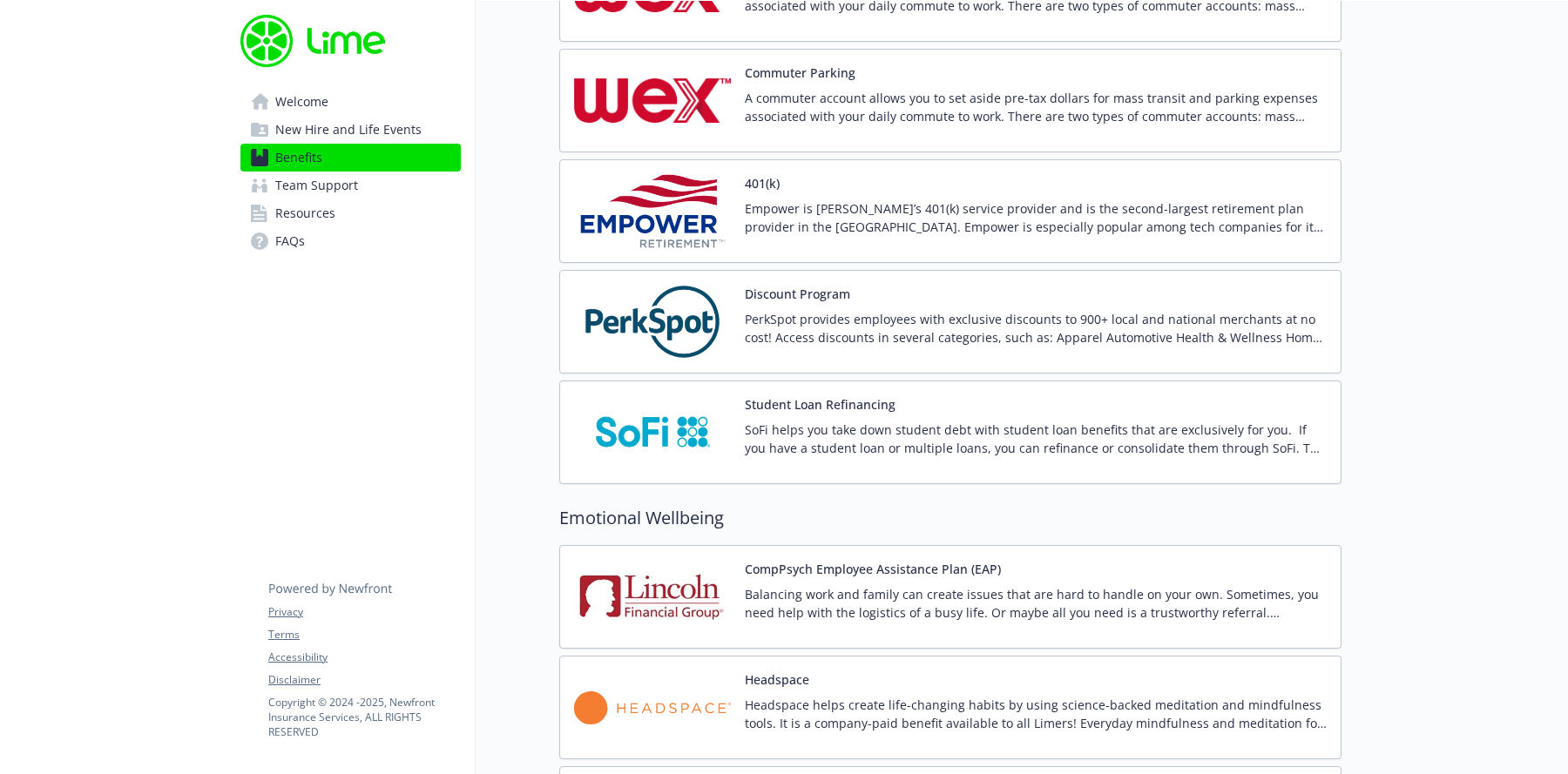
click at [1061, 226] on p "Empower is [PERSON_NAME]’s 401(k) service provider and is the second-largest re…" at bounding box center [1035, 217] width 582 height 36
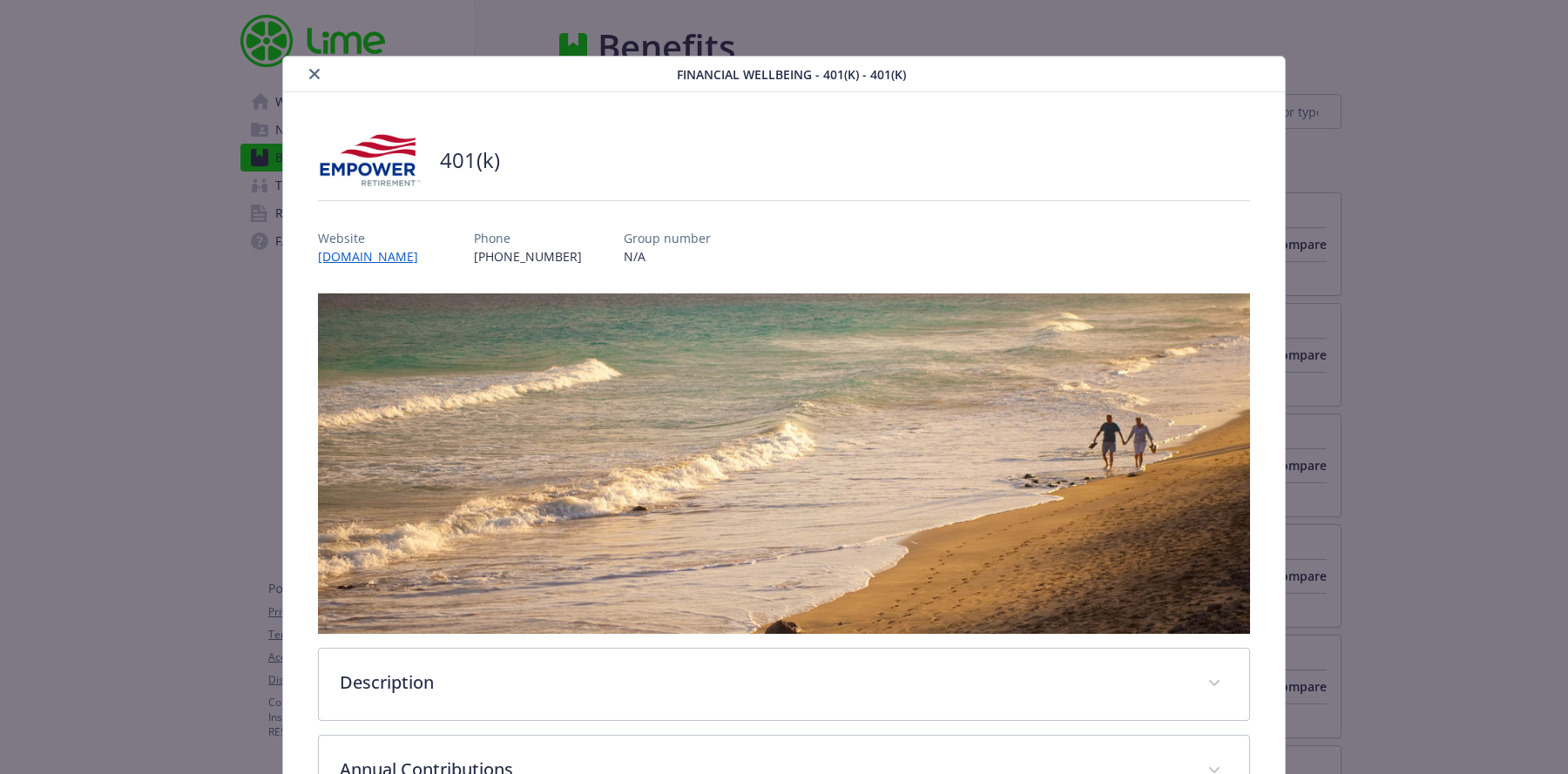
scroll to position [2845, 0]
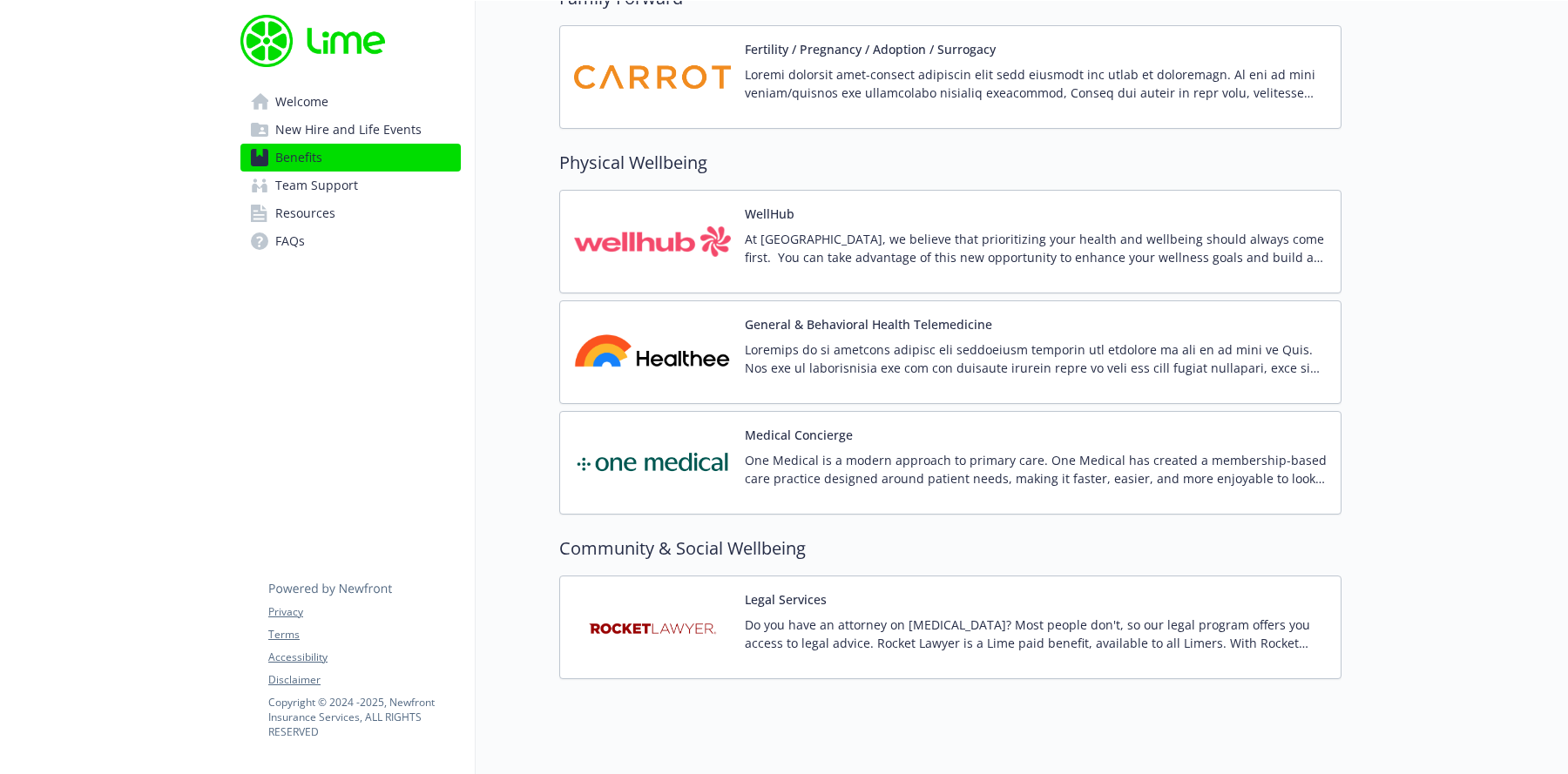
scroll to position [3782, 0]
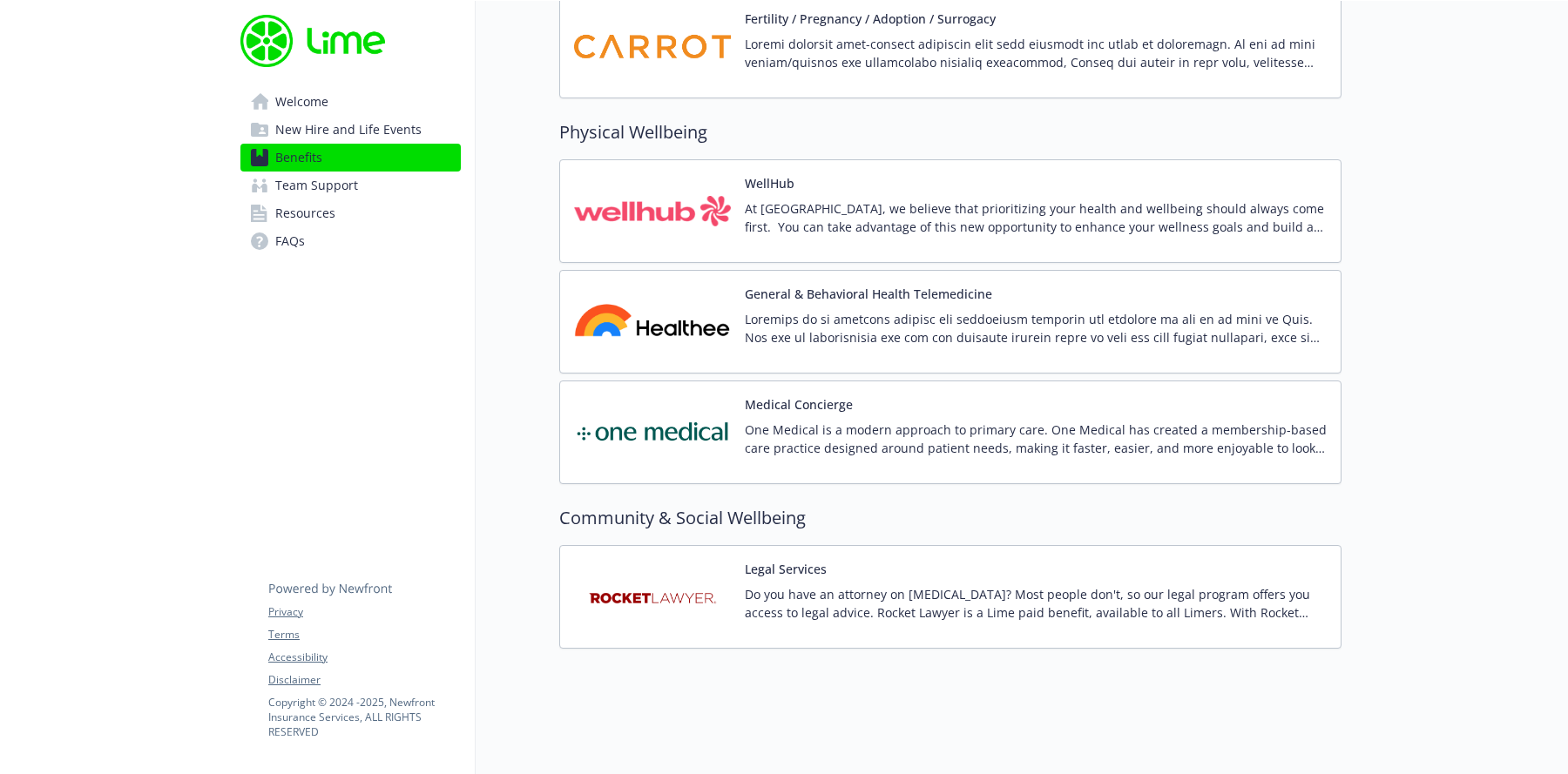
click at [922, 186] on div "WellHub At [GEOGRAPHIC_DATA], we believe that prioritizing your health and well…" at bounding box center [1035, 210] width 582 height 74
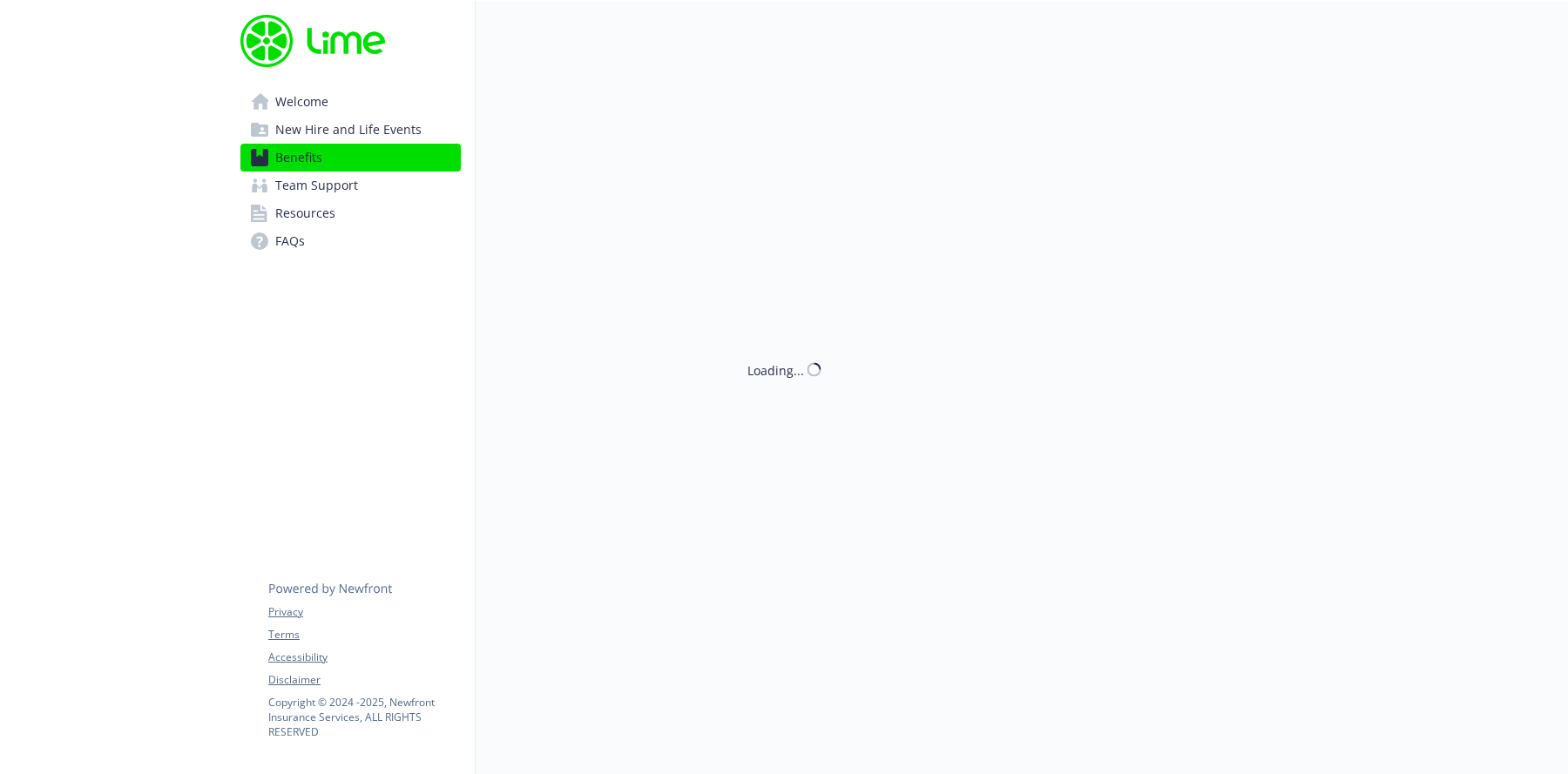
scroll to position [3782, 0]
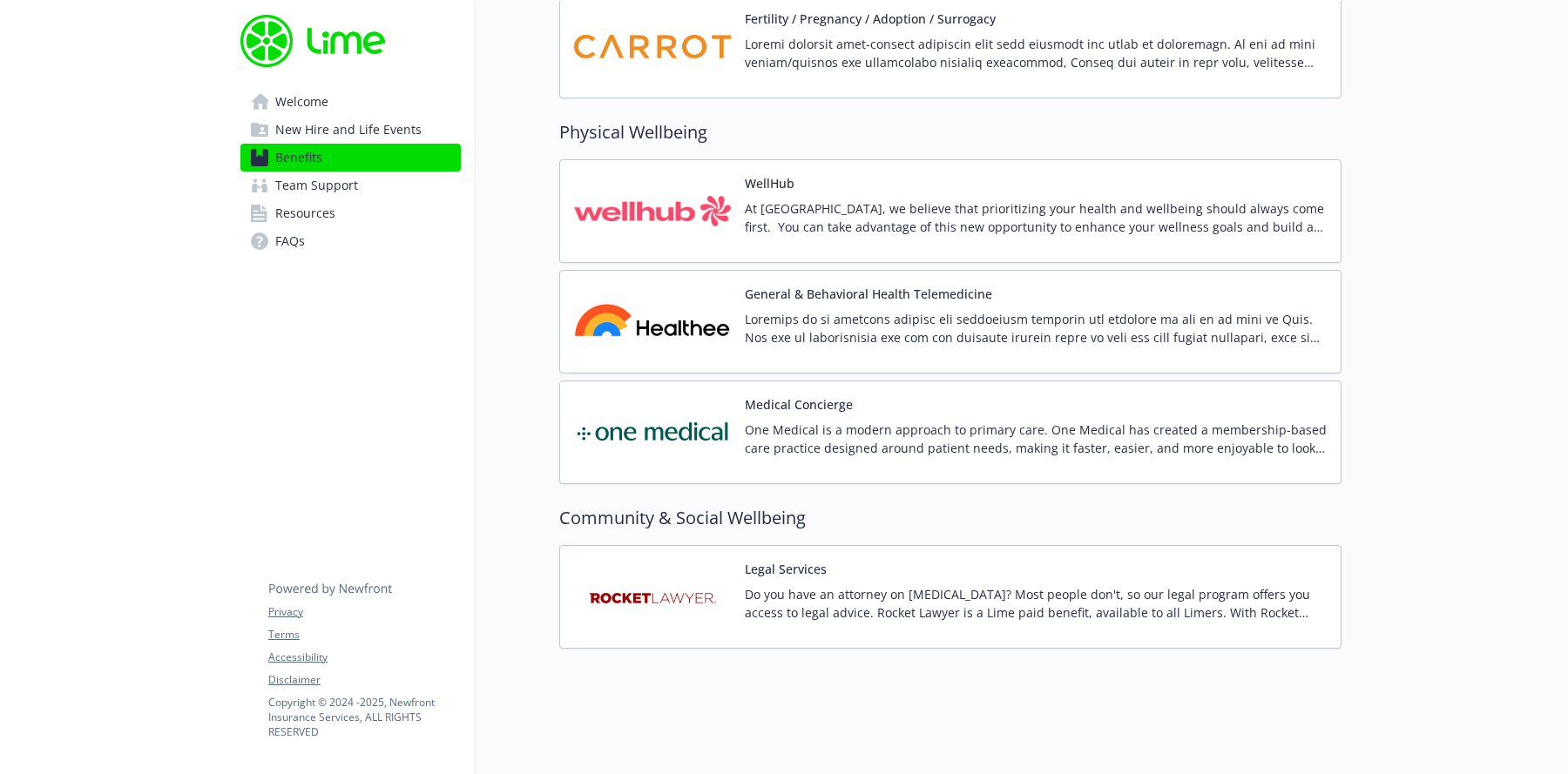
click at [1195, 199] on p "At [GEOGRAPHIC_DATA], we believe that prioritizing your health and wellbeing sh…" at bounding box center [1035, 217] width 582 height 36
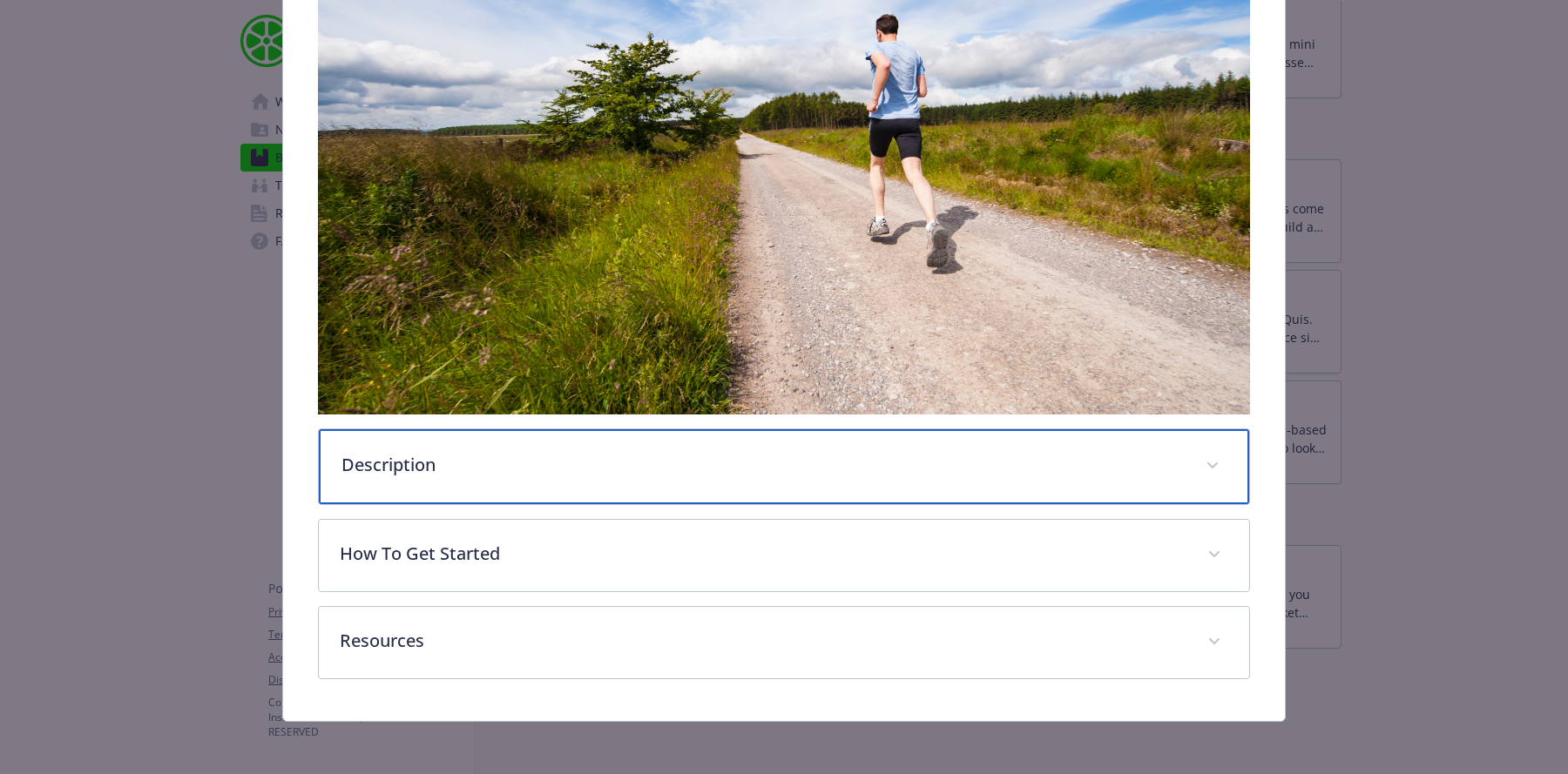
click at [849, 444] on div "Description" at bounding box center [784, 467] width 930 height 75
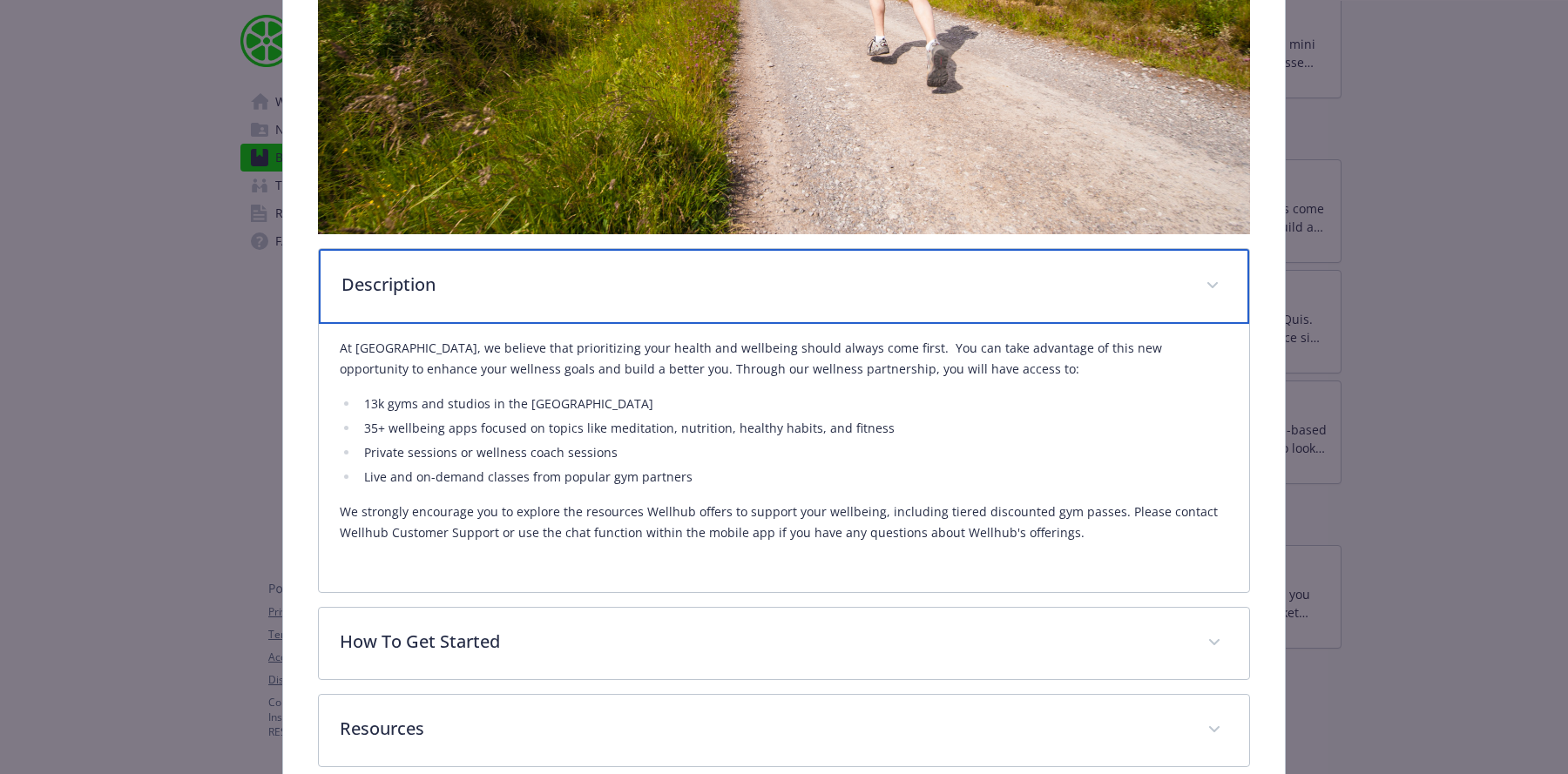
scroll to position [712, 0]
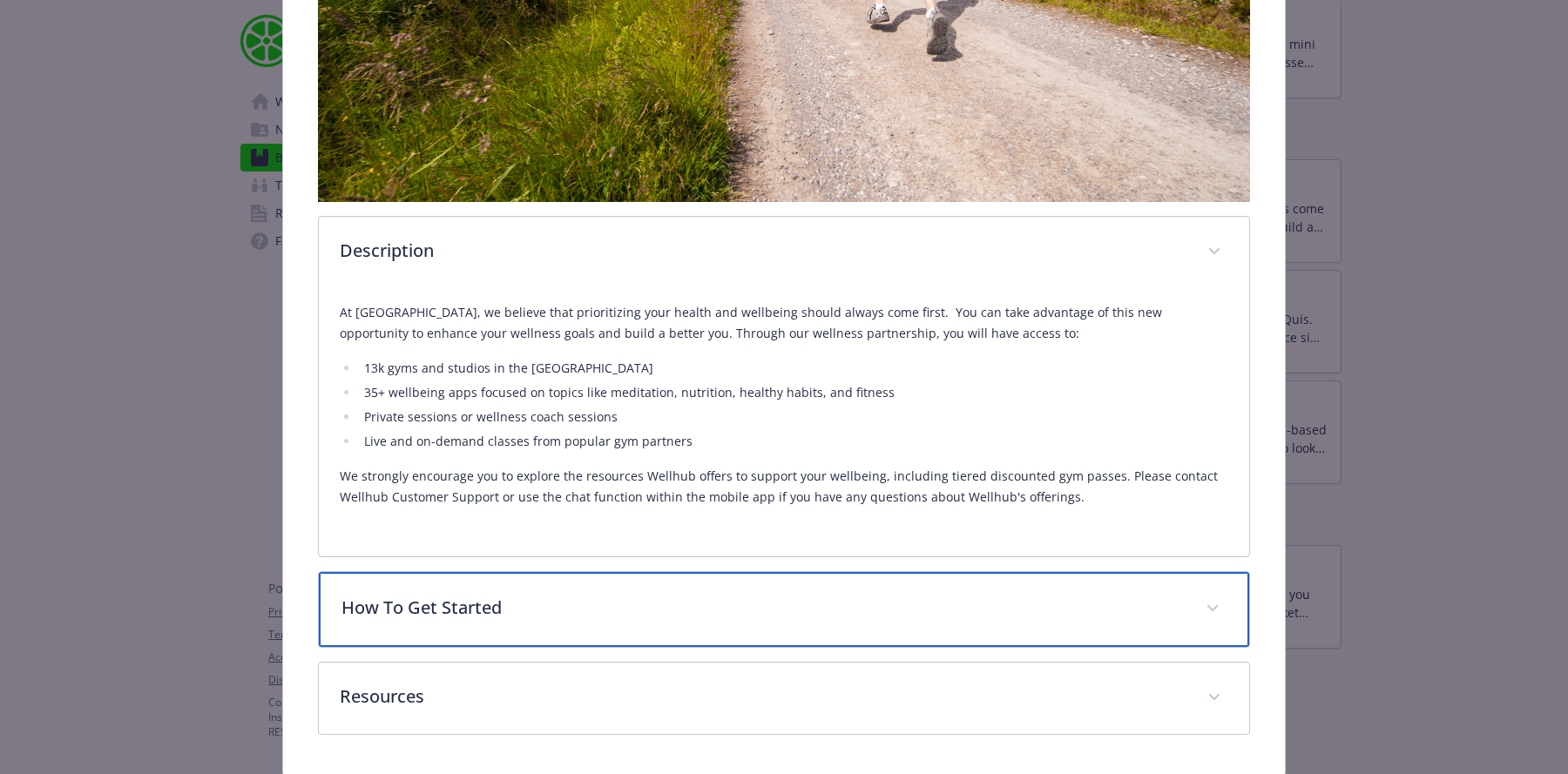
click at [762, 597] on p "How To Get Started" at bounding box center [762, 608] width 843 height 26
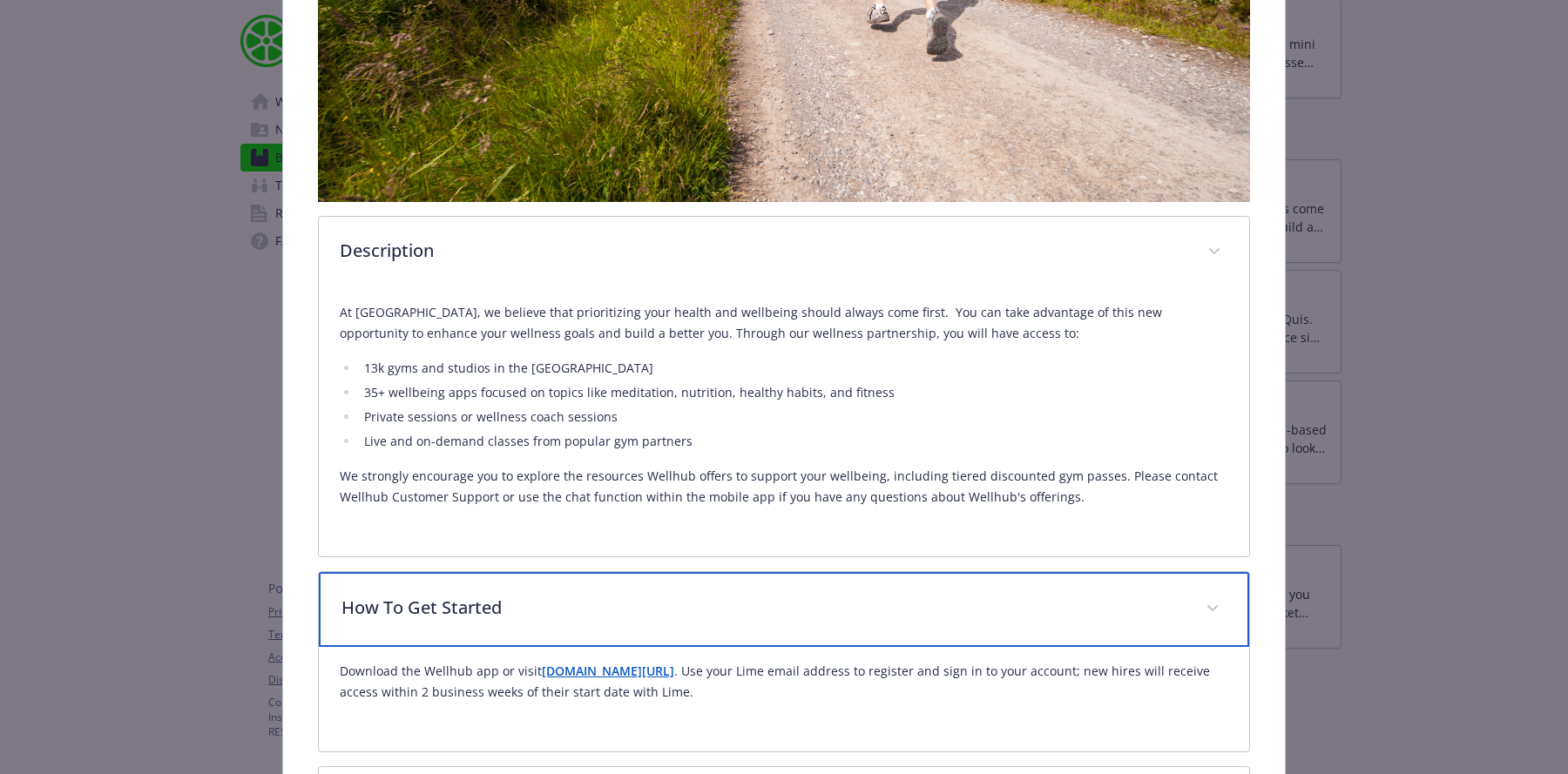
scroll to position [875, 0]
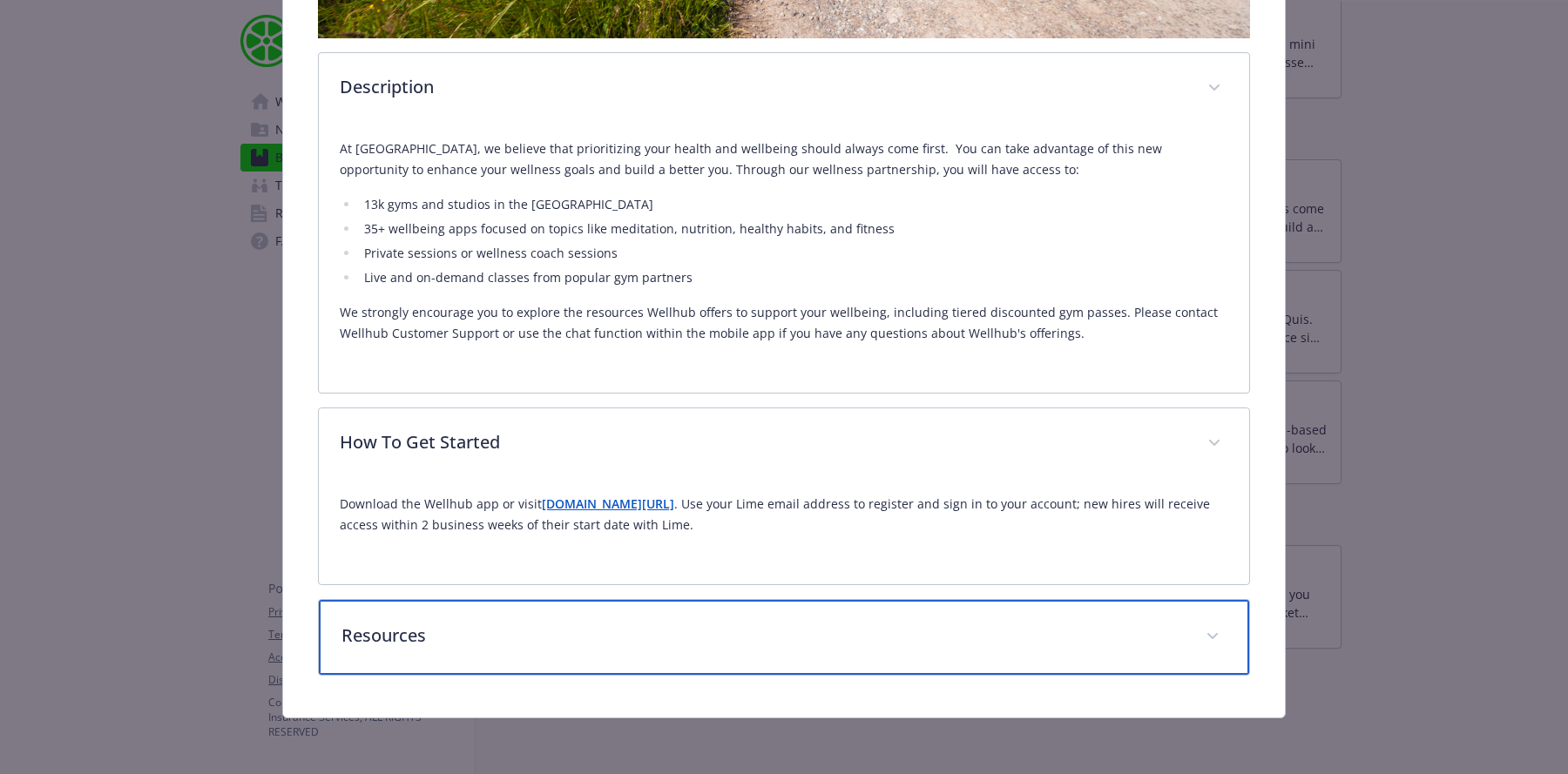
click at [694, 657] on div "Resources" at bounding box center [784, 637] width 930 height 75
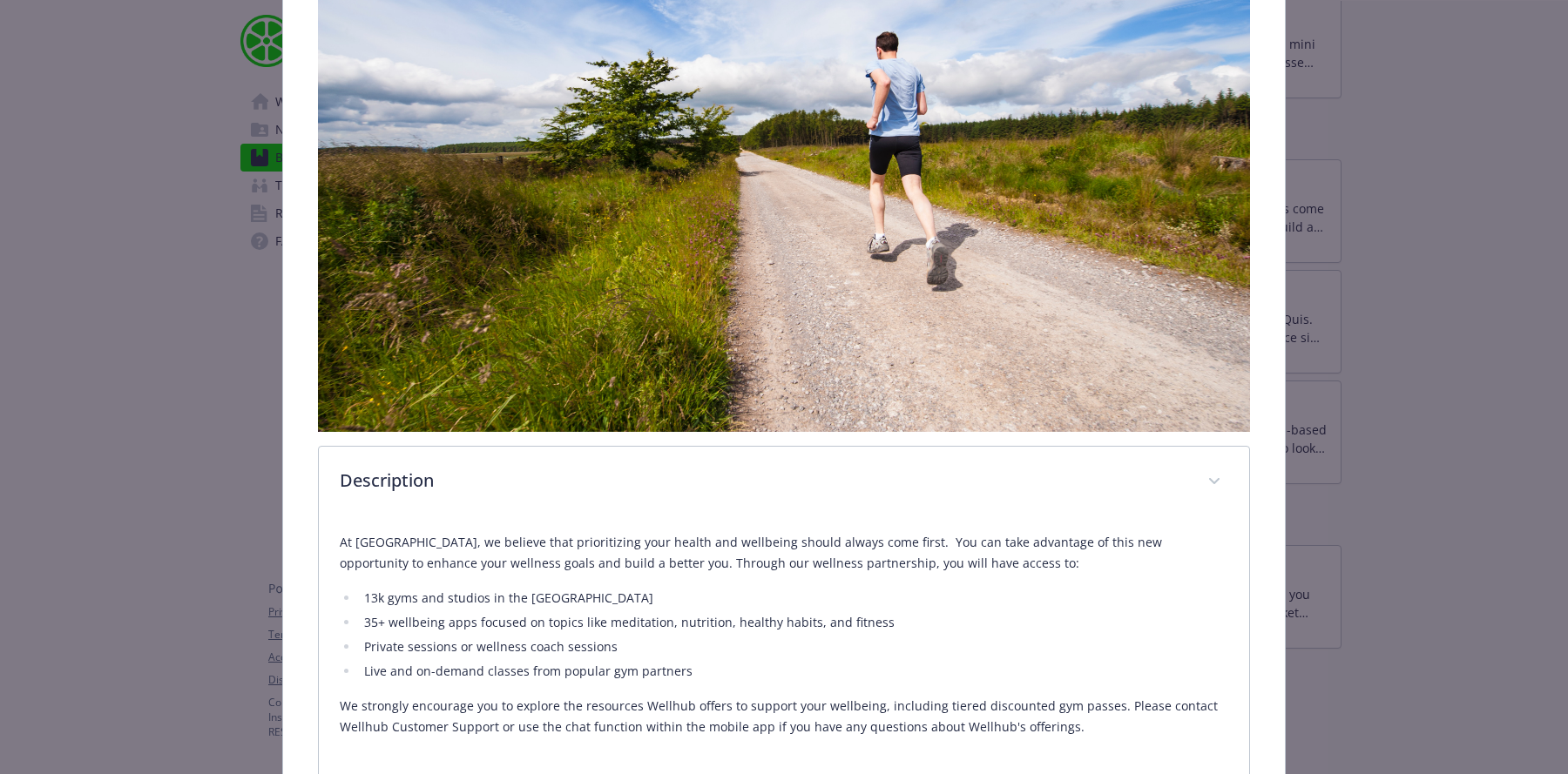
scroll to position [371, 0]
